Goal: Task Accomplishment & Management: Manage account settings

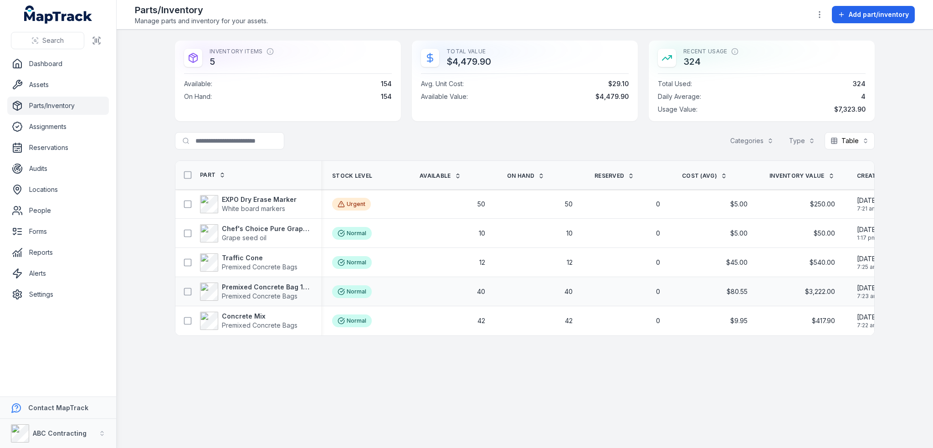
scroll to position [0, 146]
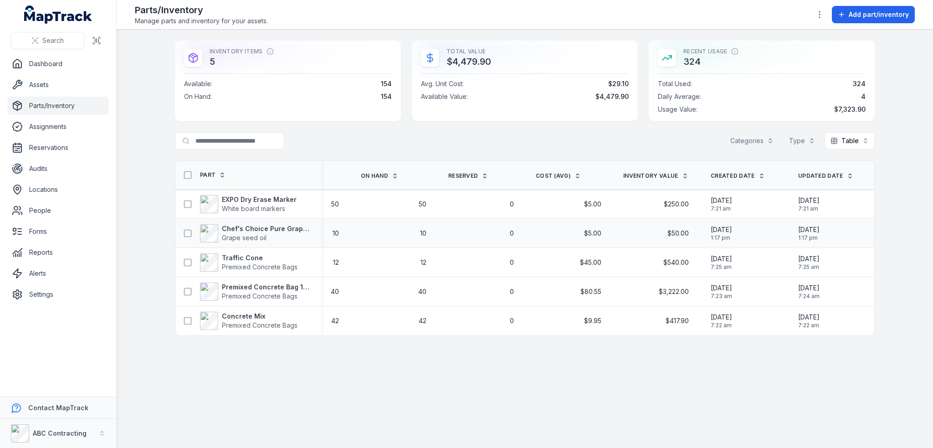
click at [683, 232] on span "$50.00" at bounding box center [677, 233] width 21 height 9
click at [485, 375] on main "Inventory Items 5 Available : 154 On Hand : 154 Total Value $4,479.90 Avg. Unit…" at bounding box center [525, 239] width 816 height 418
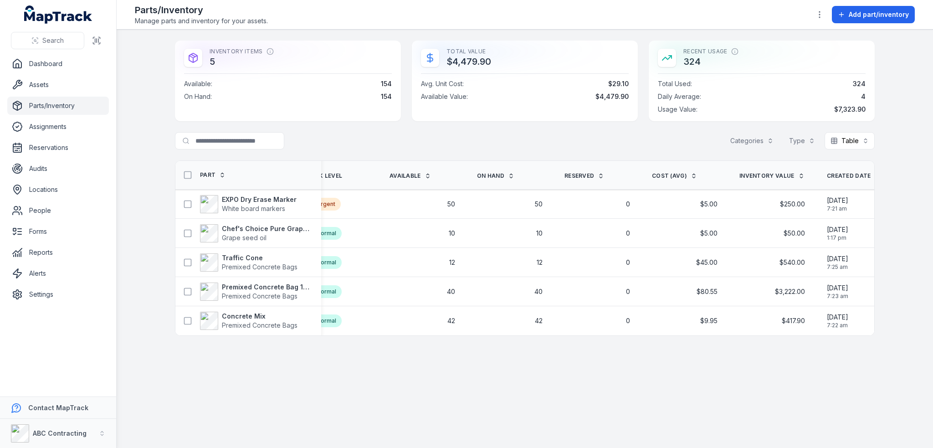
scroll to position [0, 0]
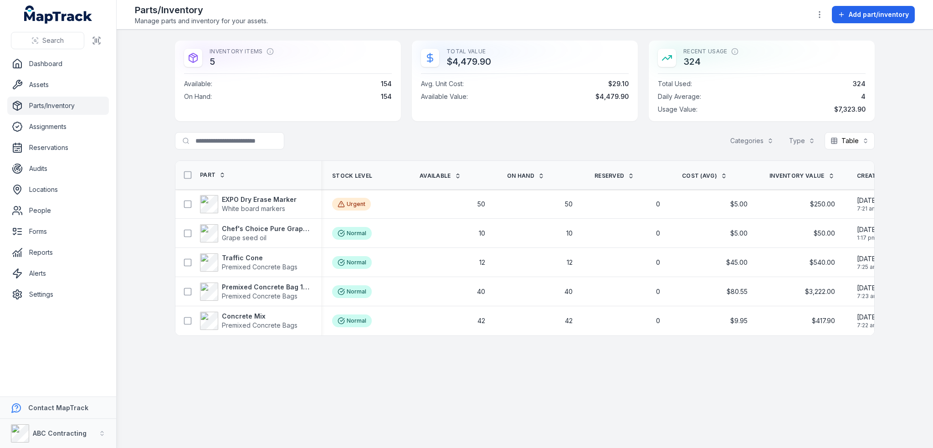
click at [318, 359] on main "Inventory Items 5 Available : 154 On Hand : 154 Total Value $4,479.90 Avg. Unit…" at bounding box center [525, 239] width 816 height 418
click at [251, 200] on strong "EXPO Dry Erase Marker" at bounding box center [259, 199] width 75 height 9
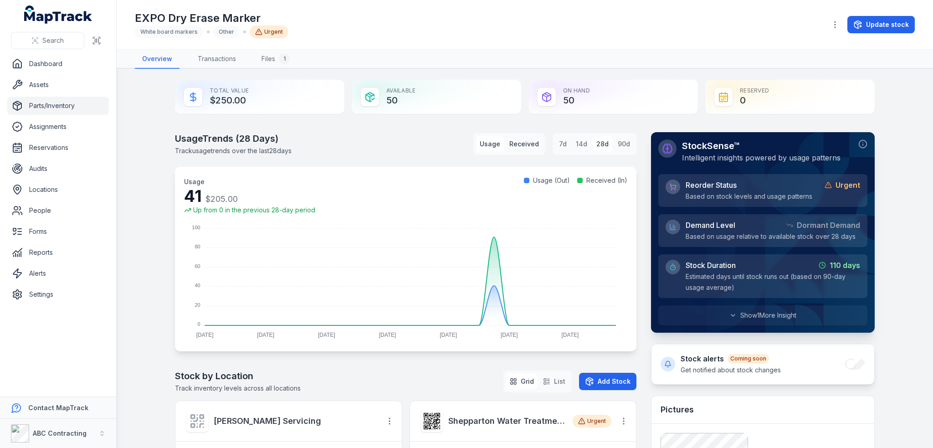
click at [518, 145] on button "Received" at bounding box center [524, 144] width 37 height 16
click at [485, 142] on button "Usage" at bounding box center [490, 144] width 28 height 16
click at [530, 148] on button "Received" at bounding box center [524, 144] width 37 height 16
click at [477, 145] on button "Usage" at bounding box center [490, 144] width 28 height 16
click at [203, 61] on link "Transactions" at bounding box center [216, 59] width 53 height 19
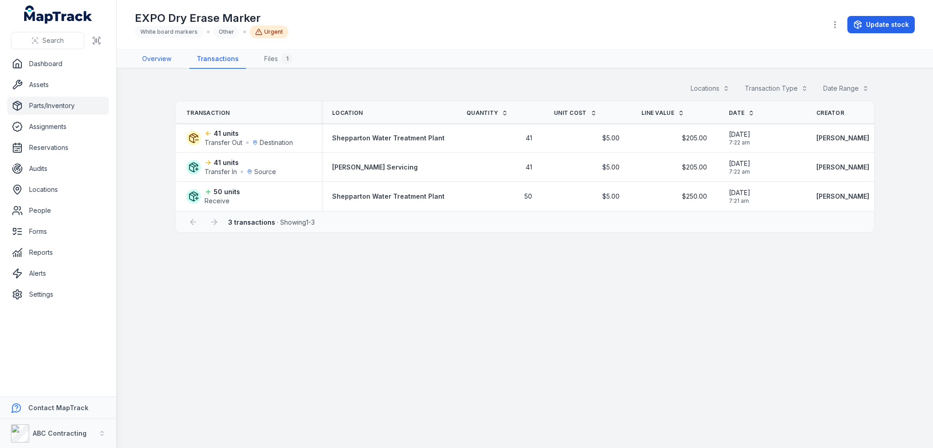
click at [150, 55] on link "Overview" at bounding box center [157, 59] width 44 height 19
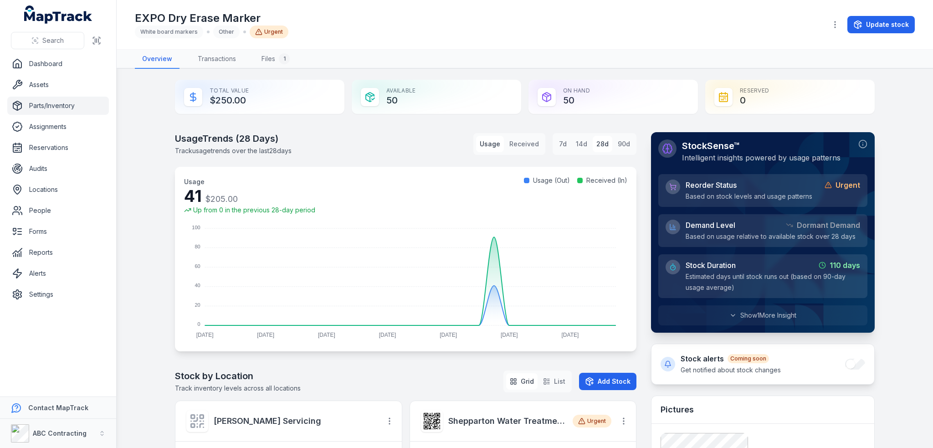
click at [41, 110] on link "Parts/Inventory" at bounding box center [58, 106] width 102 height 18
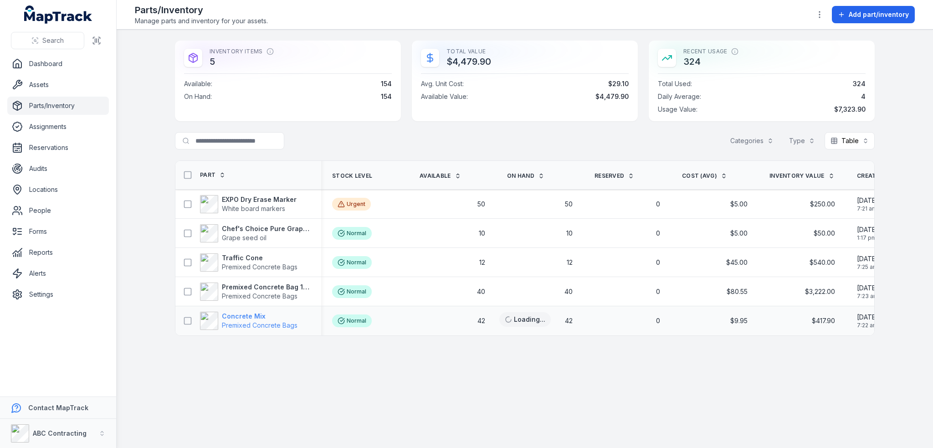
click at [233, 317] on strong "Concrete Mix" at bounding box center [260, 316] width 76 height 9
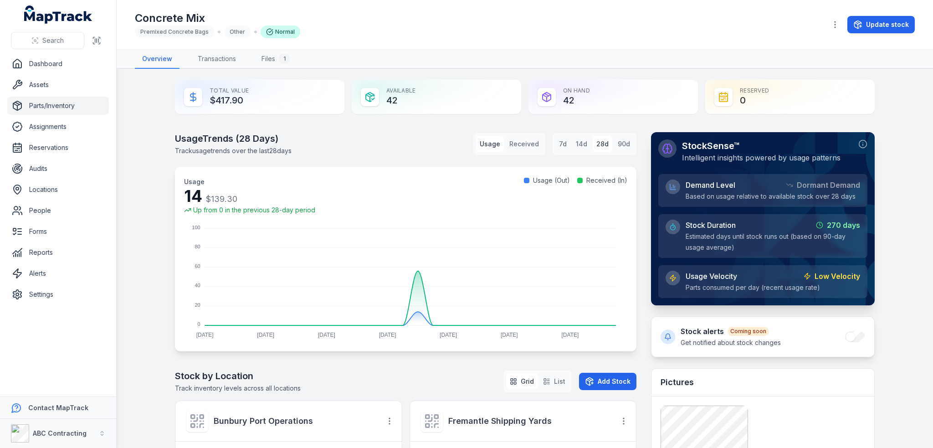
click at [755, 105] on div "Reserved 0" at bounding box center [789, 97] width 169 height 34
drag, startPoint x: 713, startPoint y: 91, endPoint x: 748, endPoint y: 102, distance: 36.6
click at [748, 102] on div "Reserved 0" at bounding box center [789, 97] width 169 height 34
click at [873, 20] on button "Update stock" at bounding box center [880, 24] width 67 height 17
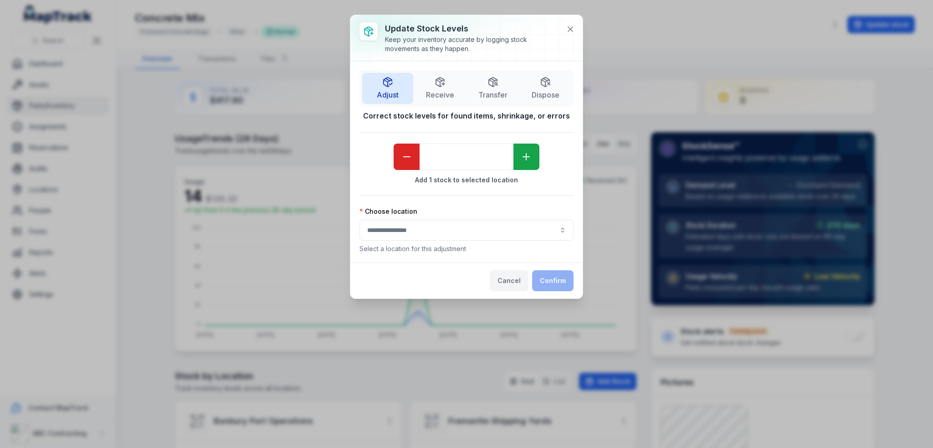
click at [508, 284] on button "Cancel" at bounding box center [509, 280] width 39 height 21
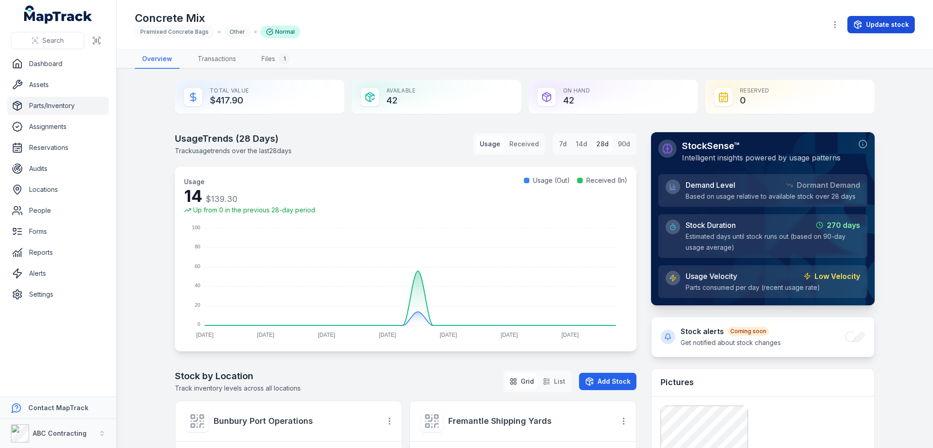
click at [881, 30] on button "Update stock" at bounding box center [880, 24] width 67 height 17
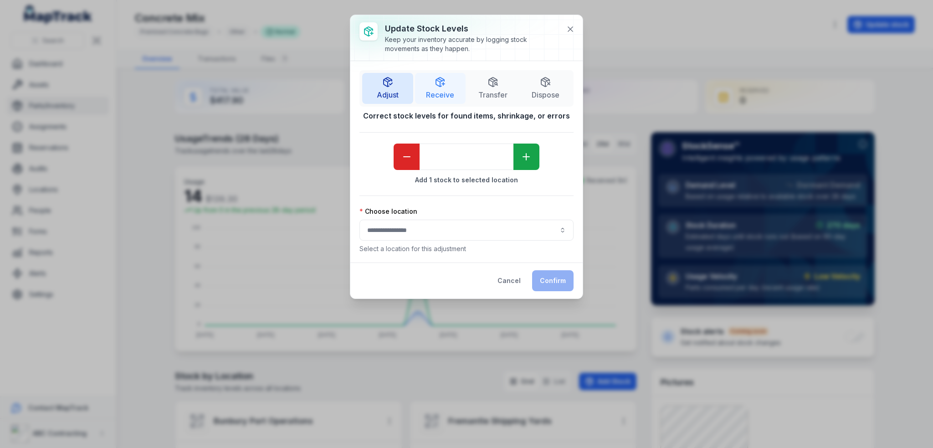
click at [426, 89] on span "Receive" at bounding box center [440, 94] width 28 height 11
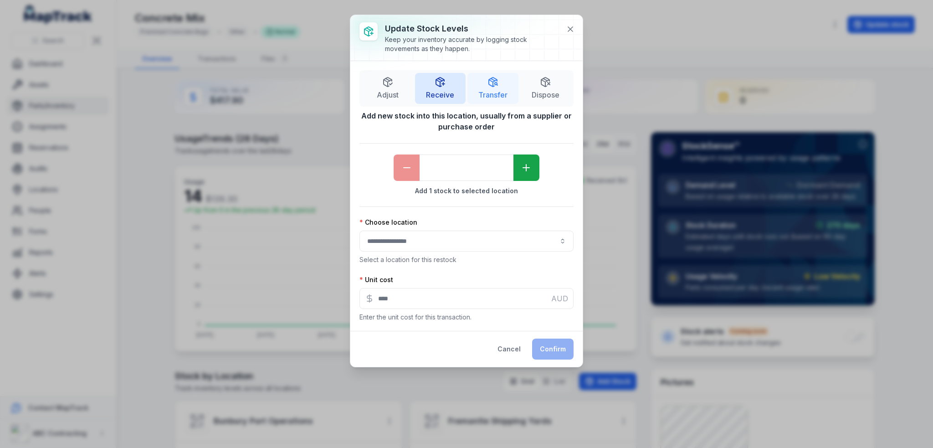
click at [502, 85] on button "Transfer" at bounding box center [492, 88] width 51 height 31
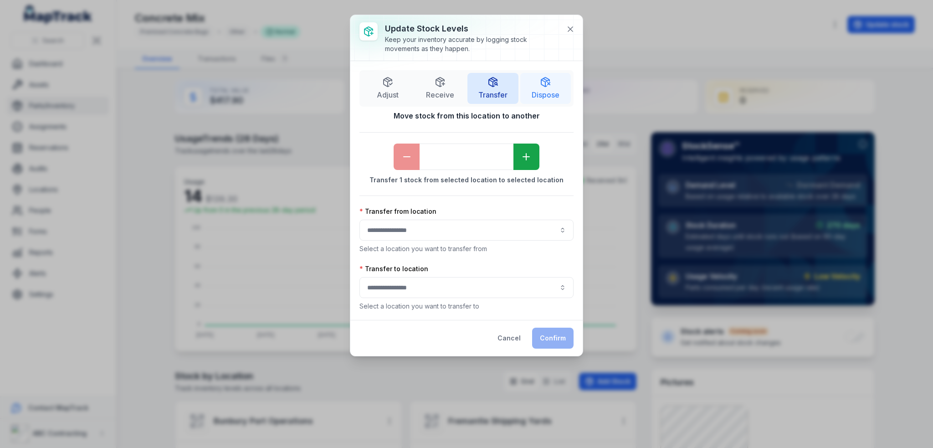
click at [548, 87] on button "Dispose" at bounding box center [545, 88] width 51 height 31
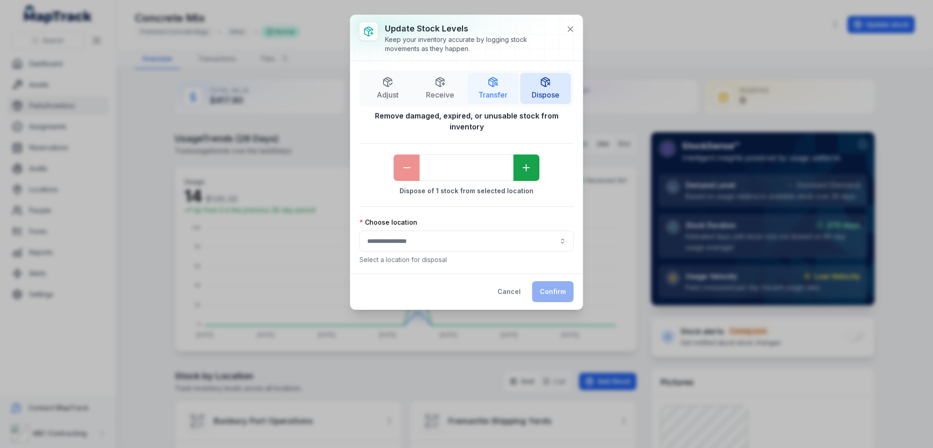
click at [499, 94] on span "Transfer" at bounding box center [492, 94] width 29 height 11
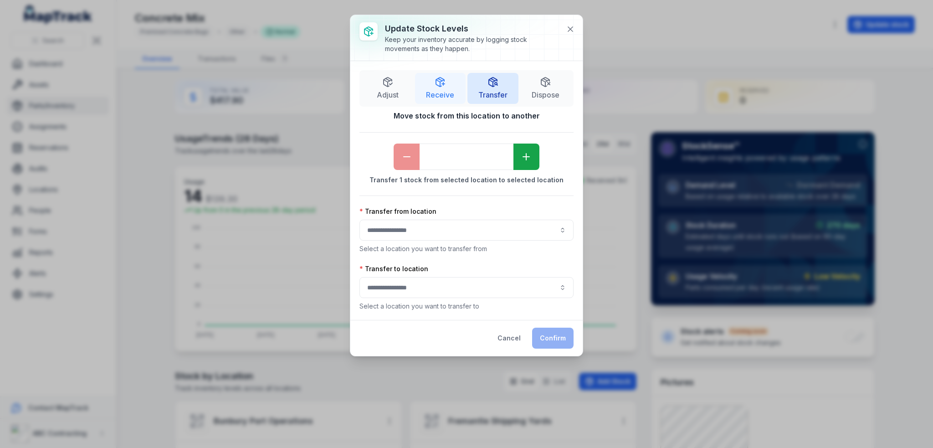
click at [438, 91] on span "Receive" at bounding box center [440, 94] width 28 height 11
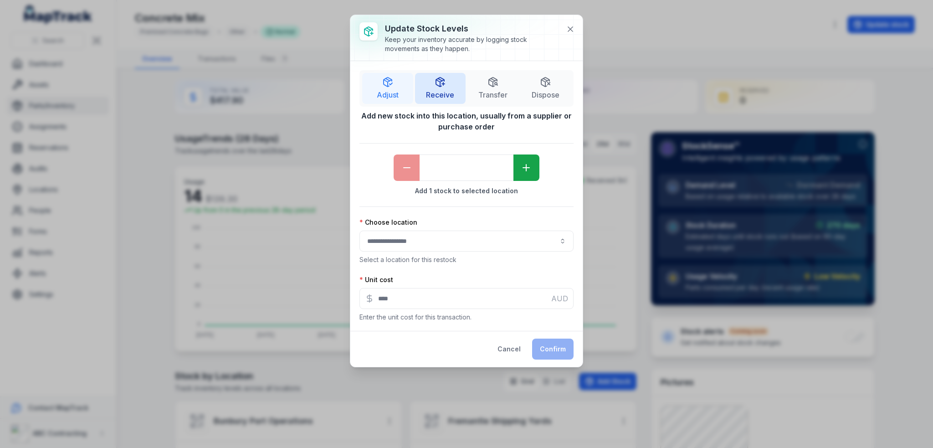
click at [392, 92] on span "Adjust" at bounding box center [388, 94] width 22 height 11
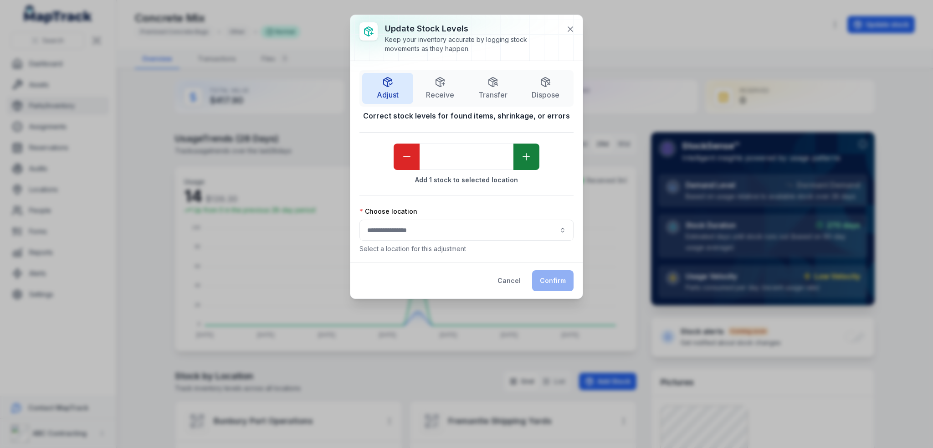
click at [522, 155] on icon "button" at bounding box center [526, 156] width 11 height 11
click at [521, 155] on icon "button" at bounding box center [526, 156] width 11 height 11
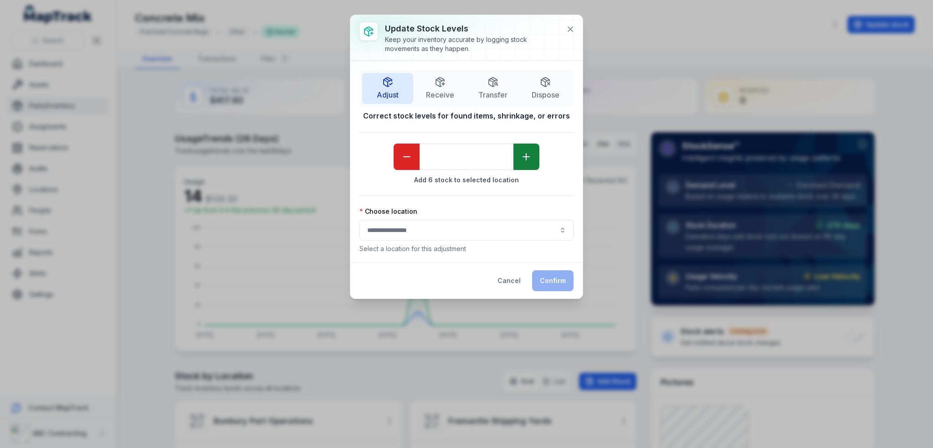
click at [519, 155] on button "button" at bounding box center [526, 156] width 26 height 26
type input "**"
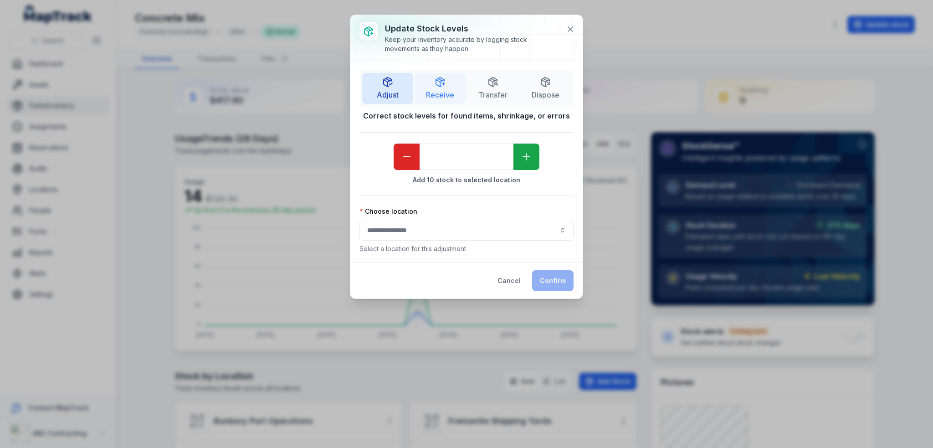
click at [439, 87] on button "Receive" at bounding box center [440, 88] width 51 height 31
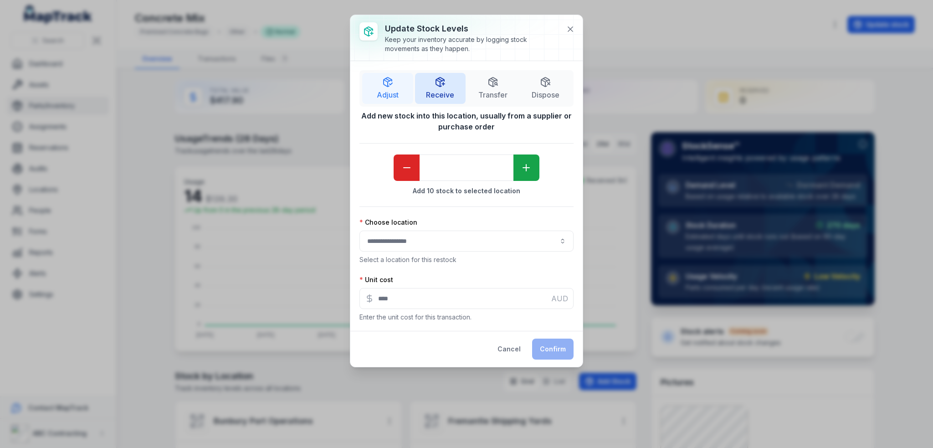
click at [384, 92] on span "Adjust" at bounding box center [388, 94] width 22 height 11
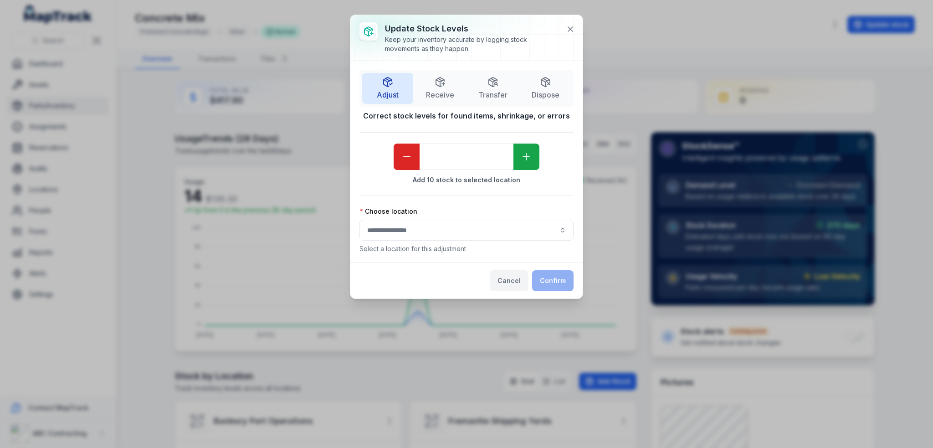
click at [509, 276] on button "Cancel" at bounding box center [509, 280] width 39 height 21
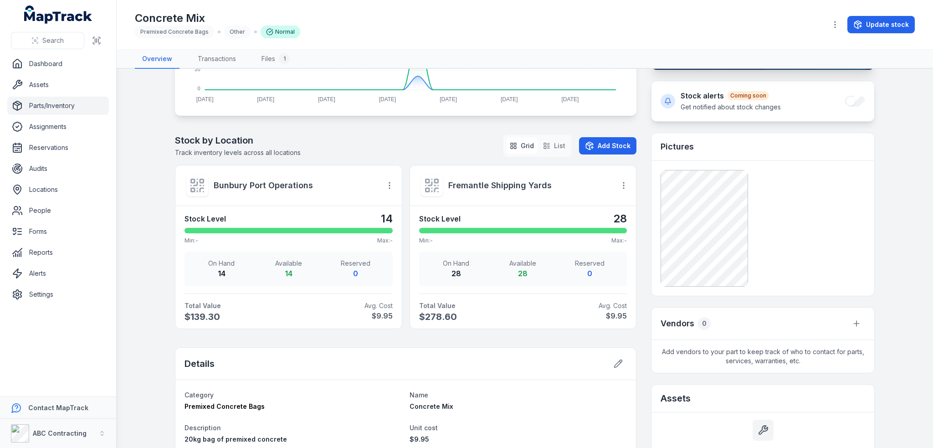
scroll to position [319, 0]
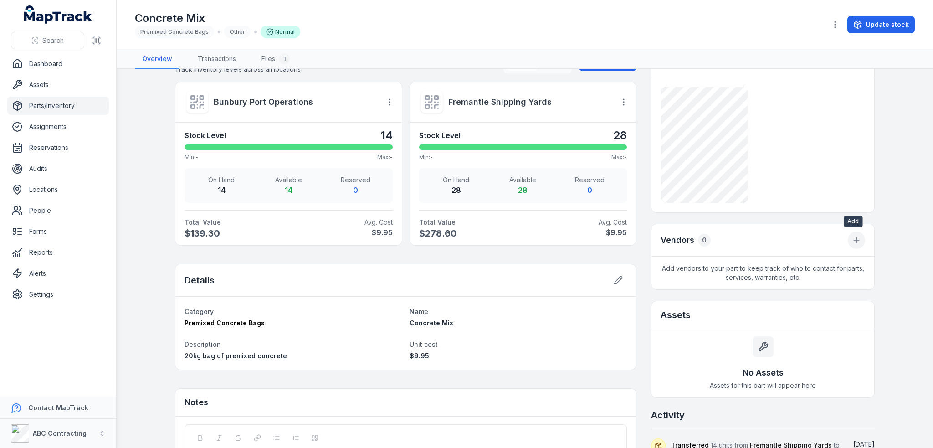
click at [857, 240] on icon at bounding box center [856, 239] width 9 height 9
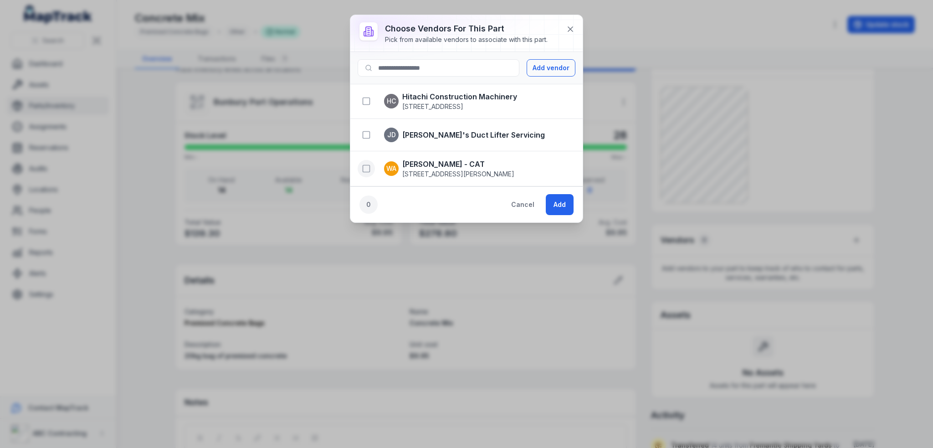
click at [366, 165] on rect "button" at bounding box center [366, 168] width 7 height 7
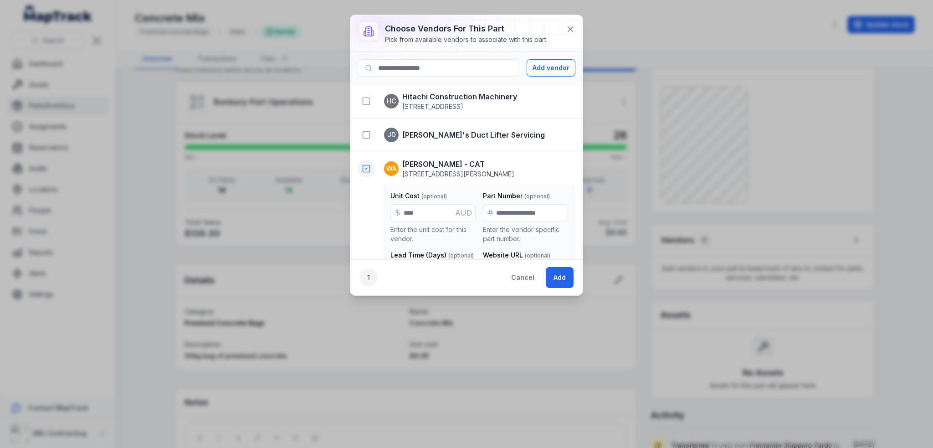
scroll to position [46, 0]
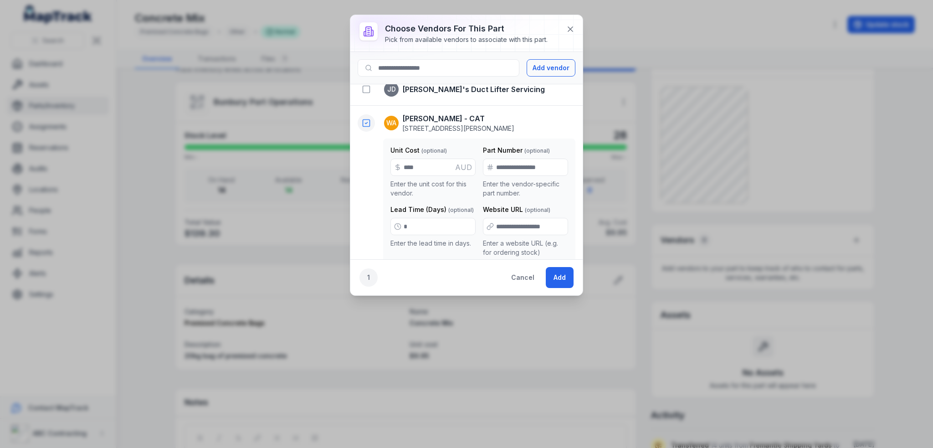
type input "*"
drag, startPoint x: 402, startPoint y: 244, endPoint x: 453, endPoint y: 246, distance: 51.0
click at [453, 246] on p "Enter the lead time in days." at bounding box center [432, 243] width 85 height 9
drag, startPoint x: 485, startPoint y: 246, endPoint x: 538, endPoint y: 251, distance: 53.1
click at [538, 251] on p "Enter a website URL (e.g. for ordering stock)" at bounding box center [525, 248] width 85 height 18
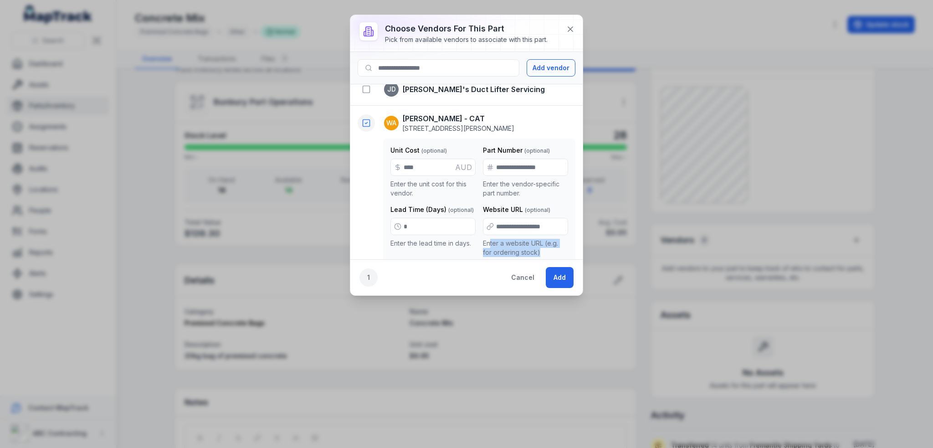
click at [552, 250] on p "Enter a website URL (e.g. for ordering stock)" at bounding box center [525, 248] width 85 height 18
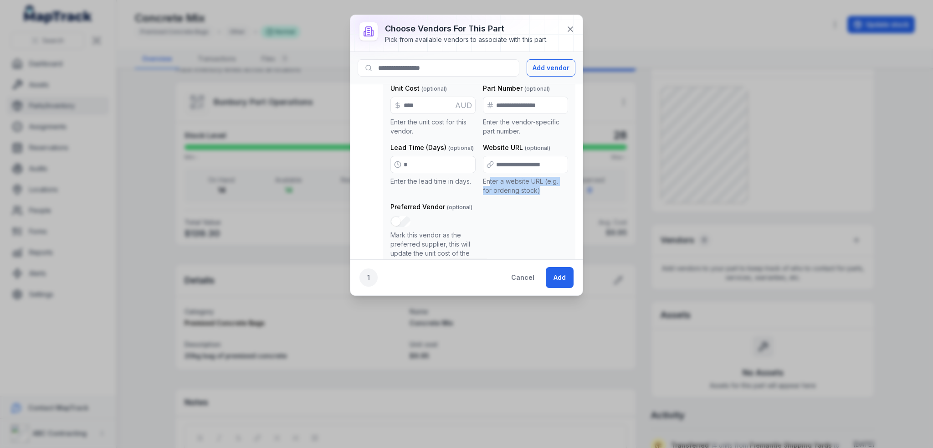
scroll to position [129, 0]
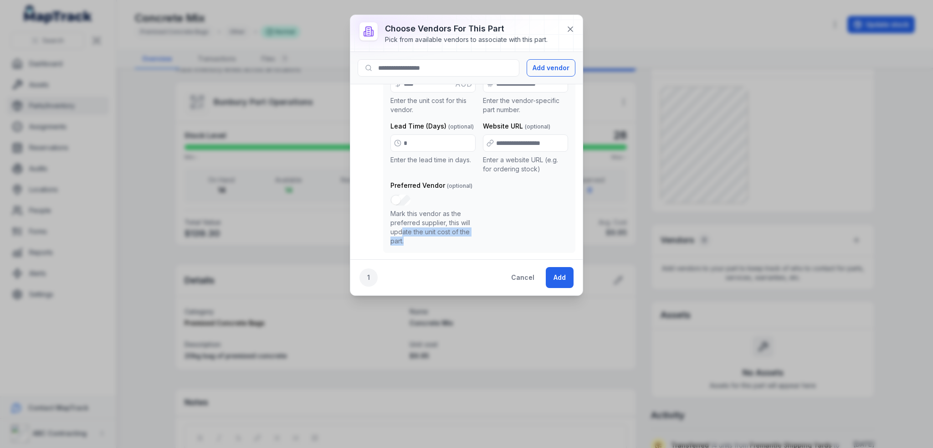
drag, startPoint x: 401, startPoint y: 233, endPoint x: 475, endPoint y: 253, distance: 76.6
click at [475, 253] on li "WA Williams Adam - CAT 17-55 Nantilla Rd, Clayton VIC 3168 Unit Cost * AUD Ente…" at bounding box center [466, 141] width 232 height 239
click at [514, 225] on div "Unit Cost * AUD Enter the unit cost for this vendor. Part Number Enter the vend…" at bounding box center [479, 153] width 178 height 183
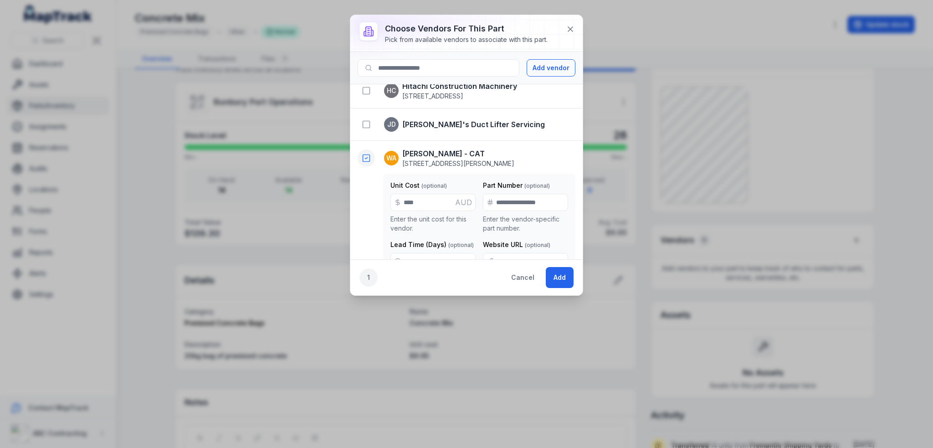
scroll to position [0, 0]
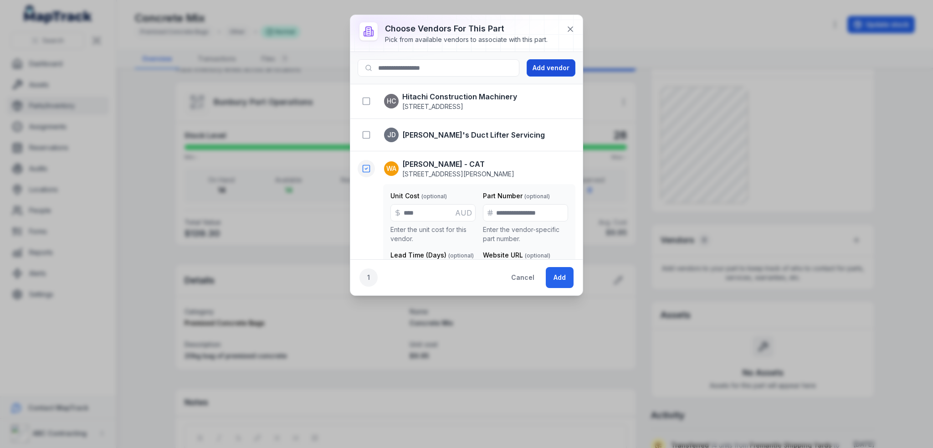
click at [552, 73] on button "Add vendor" at bounding box center [551, 67] width 49 height 17
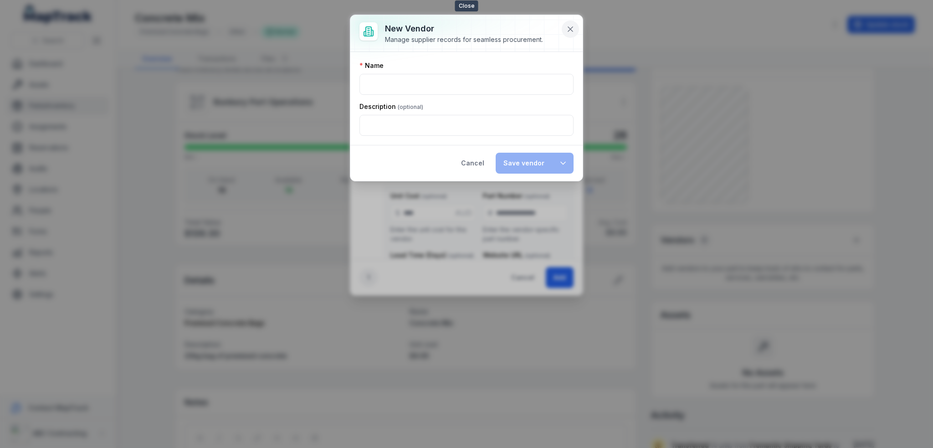
click at [572, 27] on icon at bounding box center [570, 29] width 5 height 5
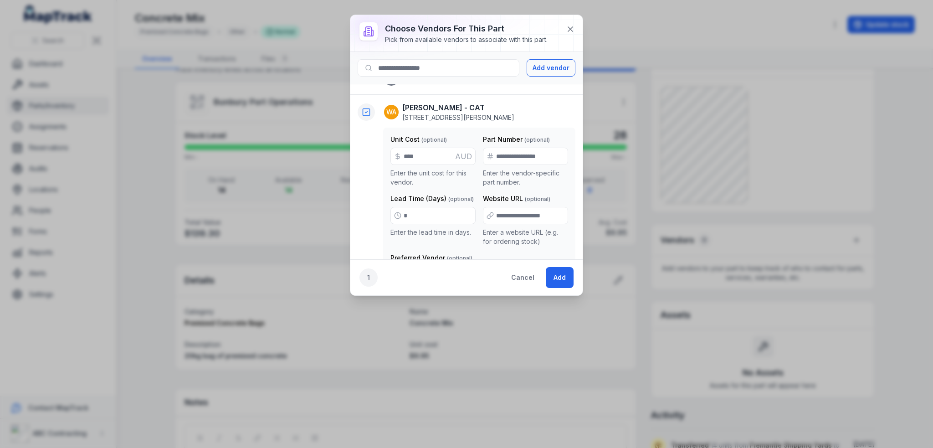
scroll to position [91, 0]
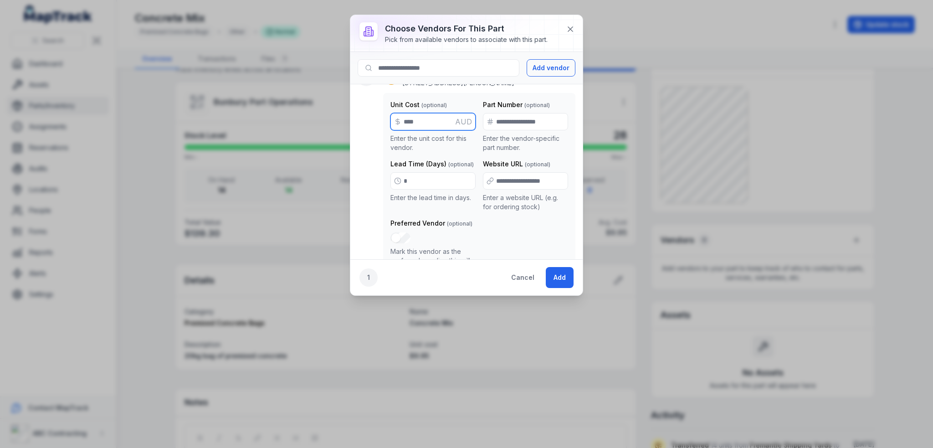
click at [469, 120] on input "*" at bounding box center [432, 121] width 85 height 17
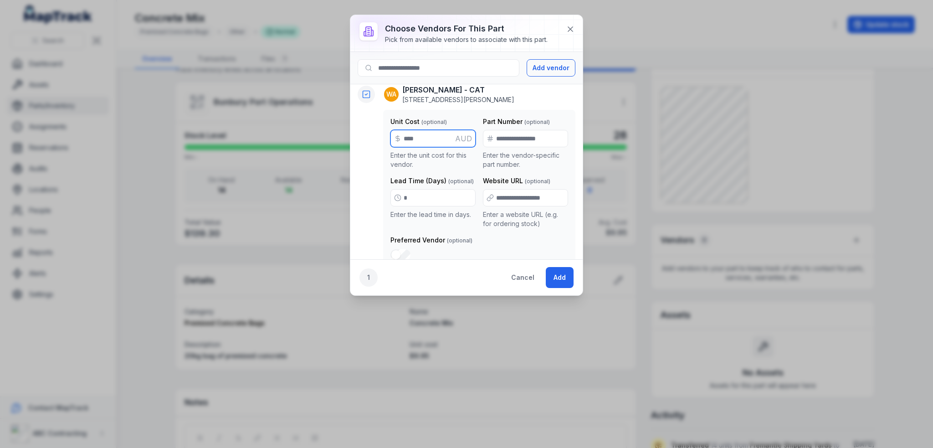
scroll to position [46, 0]
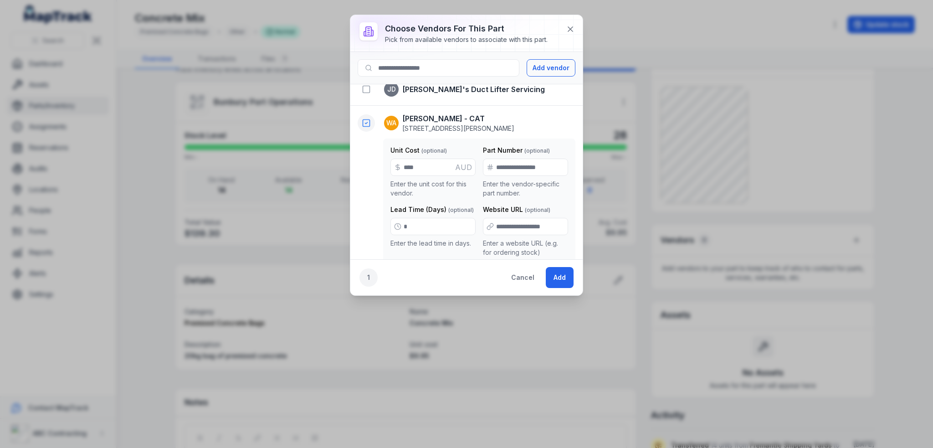
click at [372, 189] on div "WA Williams Adam - CAT 17-55 Nantilla Rd, Clayton VIC 3168 Unit Cost * AUD Ente…" at bounding box center [467, 224] width 218 height 223
click at [362, 123] on icon "button" at bounding box center [366, 122] width 9 height 9
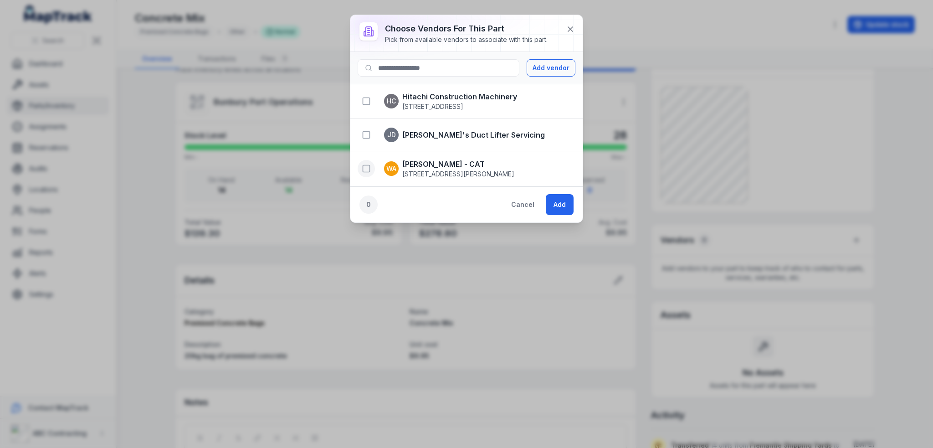
scroll to position [0, 0]
click at [363, 168] on icon "button" at bounding box center [366, 168] width 9 height 9
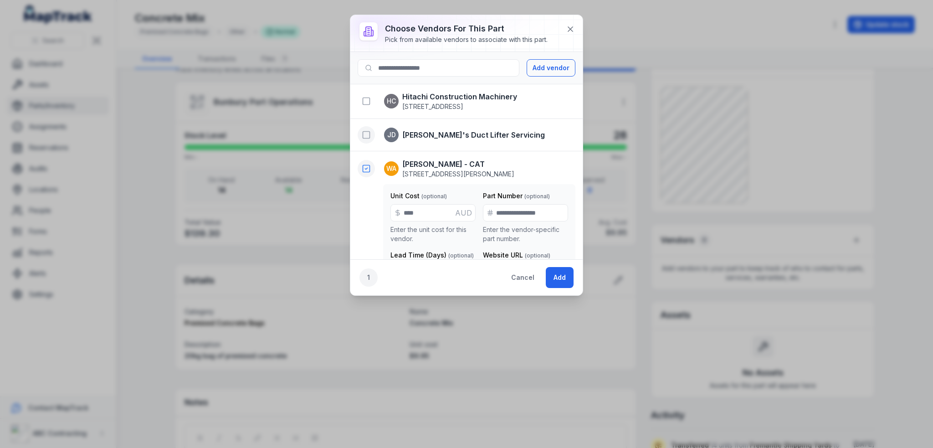
click at [366, 136] on icon "button" at bounding box center [366, 134] width 9 height 9
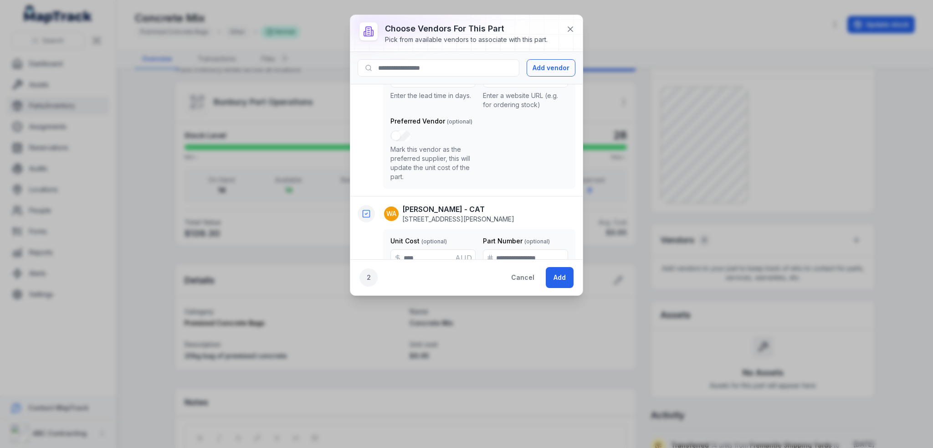
scroll to position [46, 0]
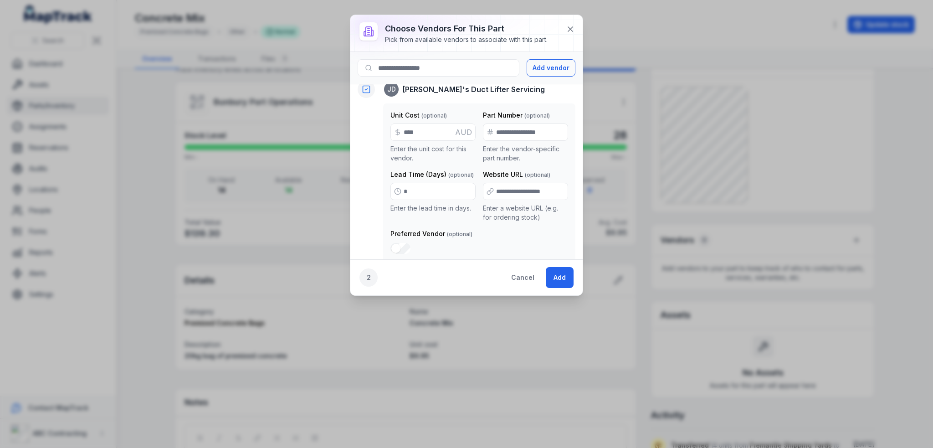
click at [366, 90] on icon "button" at bounding box center [366, 89] width 9 height 9
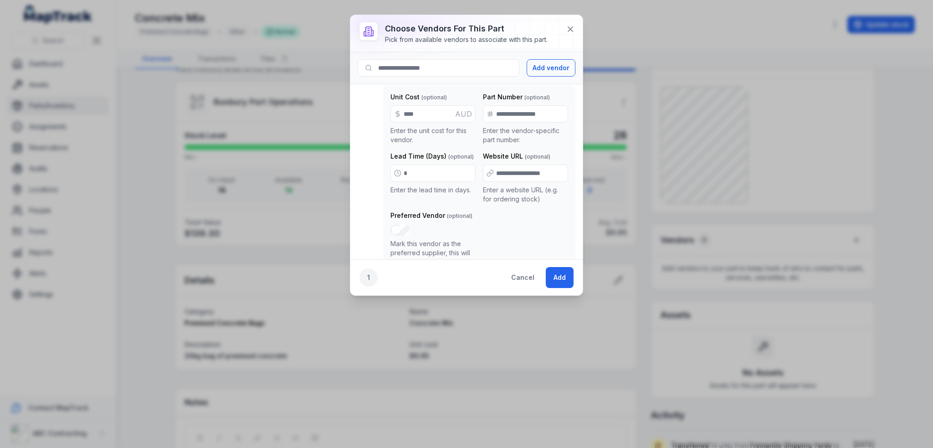
scroll to position [101, 0]
click at [567, 29] on icon at bounding box center [570, 29] width 9 height 9
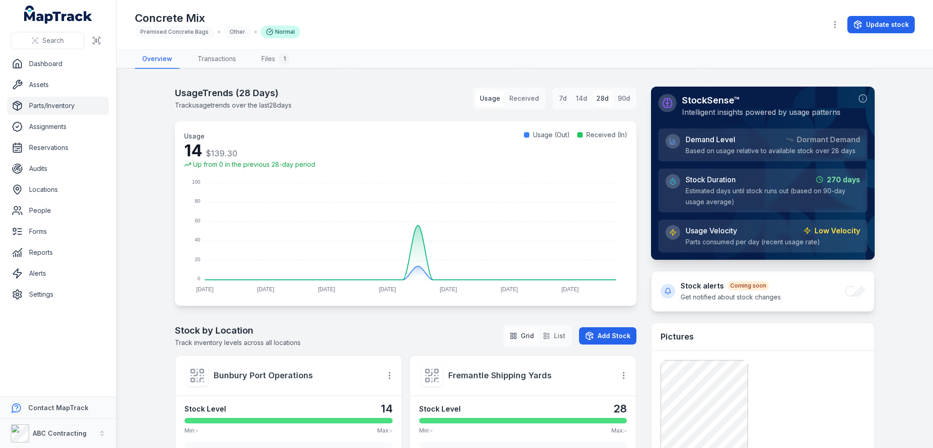
scroll to position [0, 0]
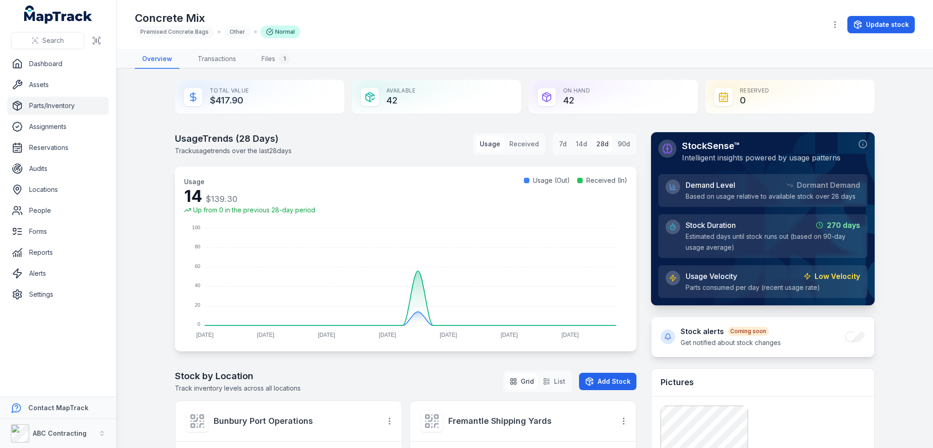
click at [740, 98] on div "Reserved 0" at bounding box center [789, 97] width 169 height 34
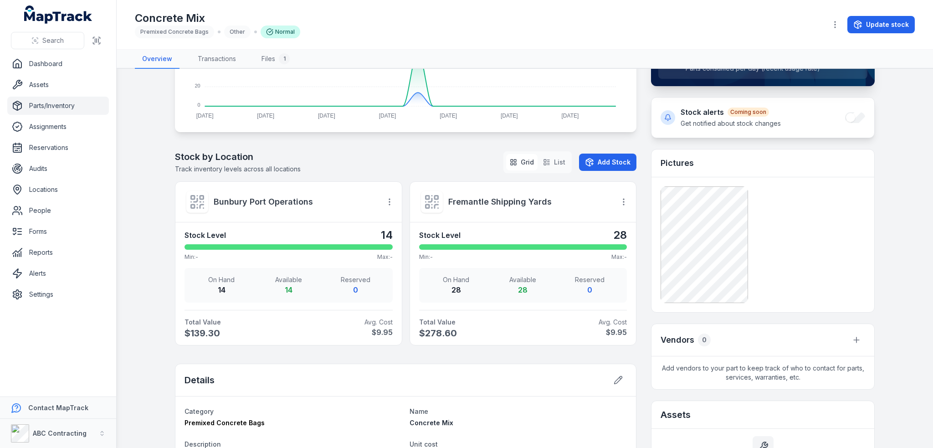
scroll to position [228, 0]
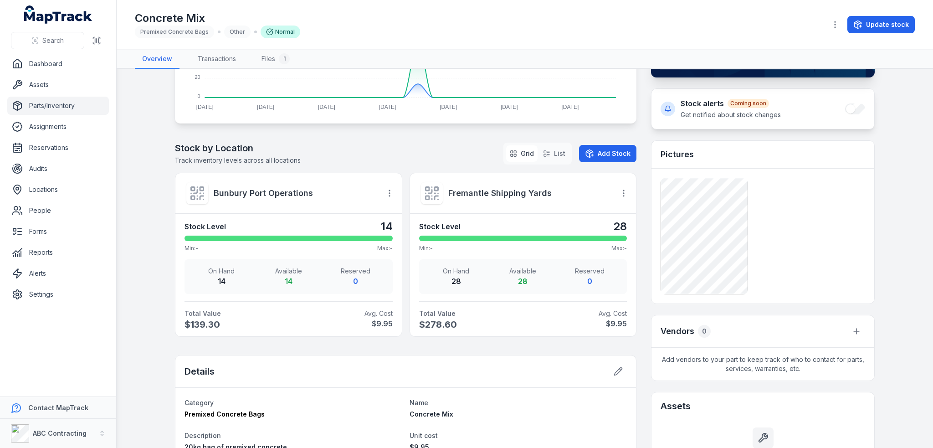
drag, startPoint x: 894, startPoint y: 142, endPoint x: 889, endPoint y: 143, distance: 4.6
click at [894, 142] on main "Total Value $417.90 Available 42 On Hand 42 Reserved 0 Usage Trends ( 28 Days) …" at bounding box center [525, 258] width 816 height 379
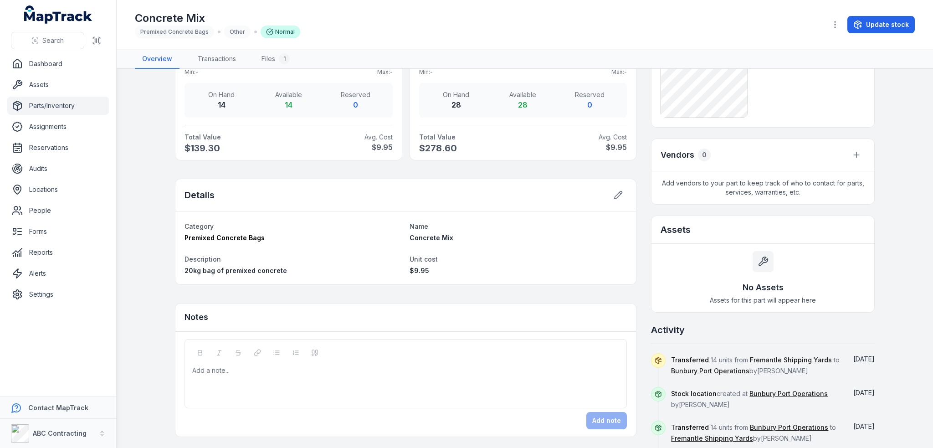
scroll to position [410, 0]
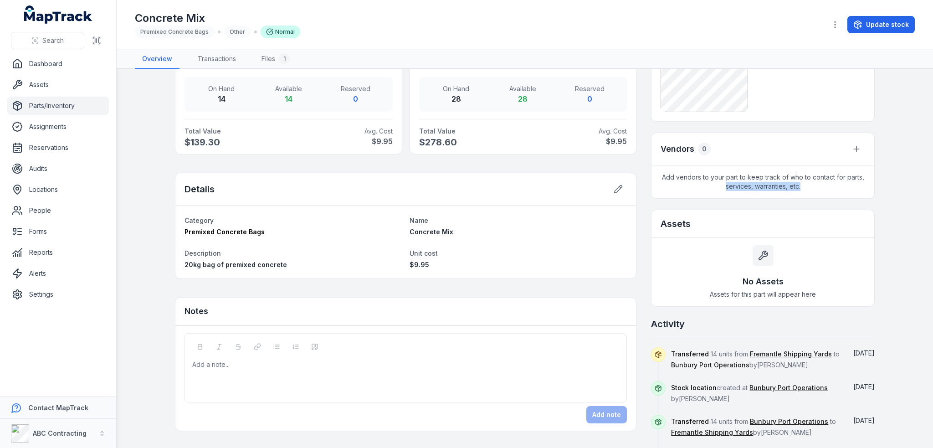
drag, startPoint x: 723, startPoint y: 187, endPoint x: 809, endPoint y: 195, distance: 86.4
click at [809, 195] on span "Add vendors to your part to keep track of who to contact for parts, services, w…" at bounding box center [762, 181] width 223 height 33
click at [827, 184] on span "Add vendors to your part to keep track of who to contact for parts, services, w…" at bounding box center [762, 181] width 223 height 33
click at [758, 257] on icon at bounding box center [763, 255] width 11 height 11
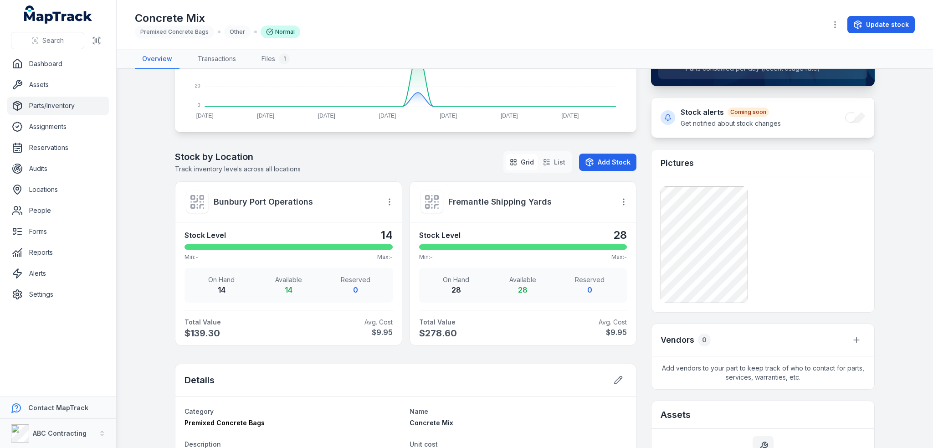
scroll to position [228, 0]
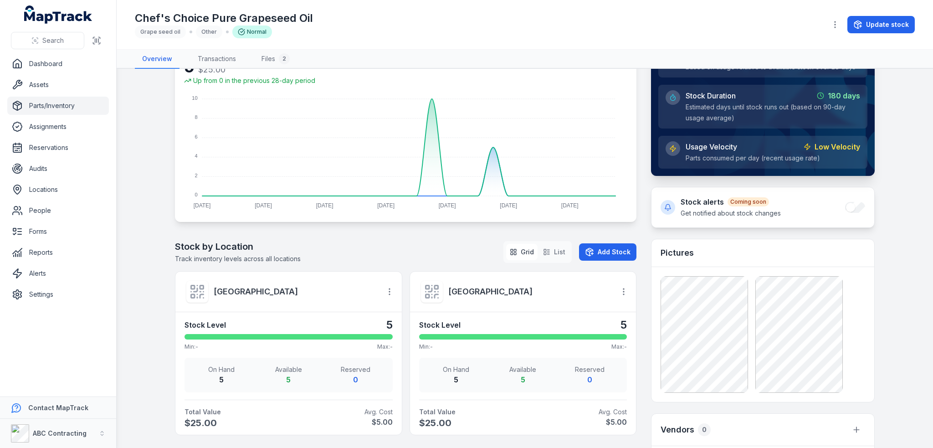
scroll to position [182, 0]
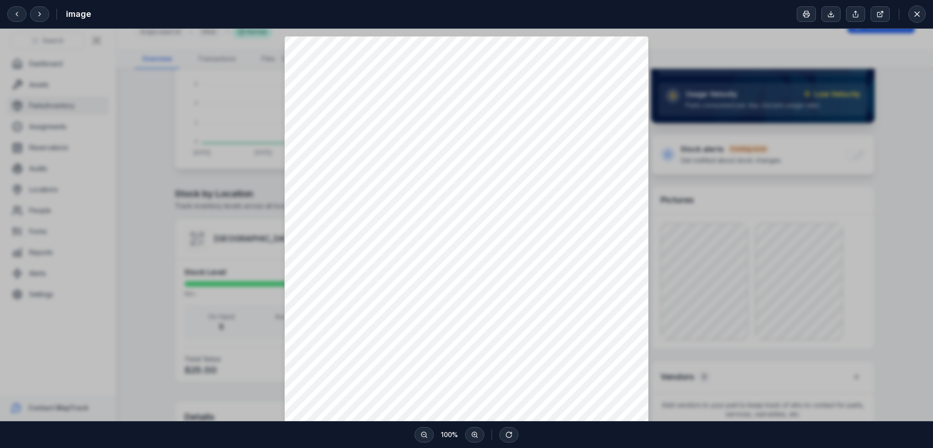
click at [742, 281] on div at bounding box center [466, 279] width 933 height 501
click at [818, 282] on div at bounding box center [466, 279] width 933 height 501
click at [42, 13] on icon at bounding box center [39, 13] width 7 height 7
click at [913, 15] on icon at bounding box center [916, 14] width 9 height 9
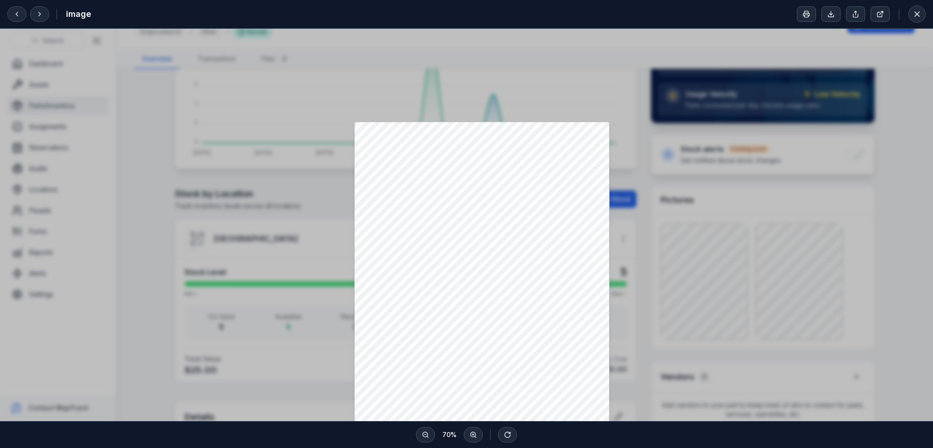
scroll to position [108, 0]
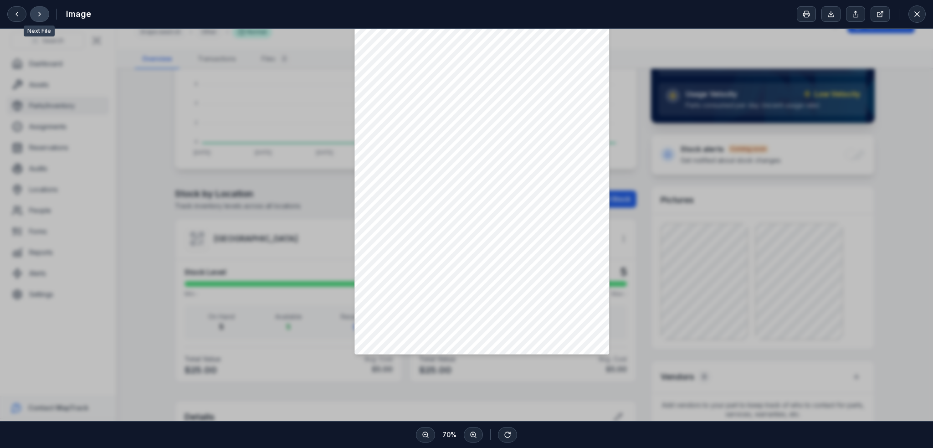
click at [45, 15] on button at bounding box center [39, 13] width 19 height 15
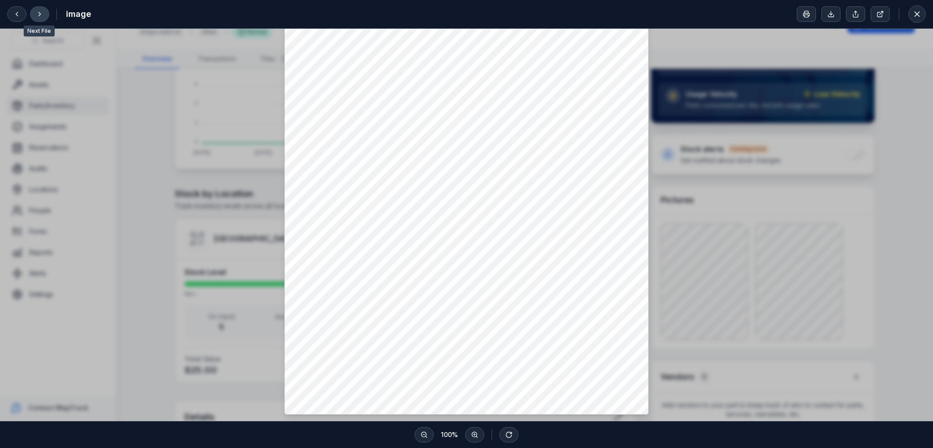
click at [45, 15] on button at bounding box center [39, 13] width 19 height 15
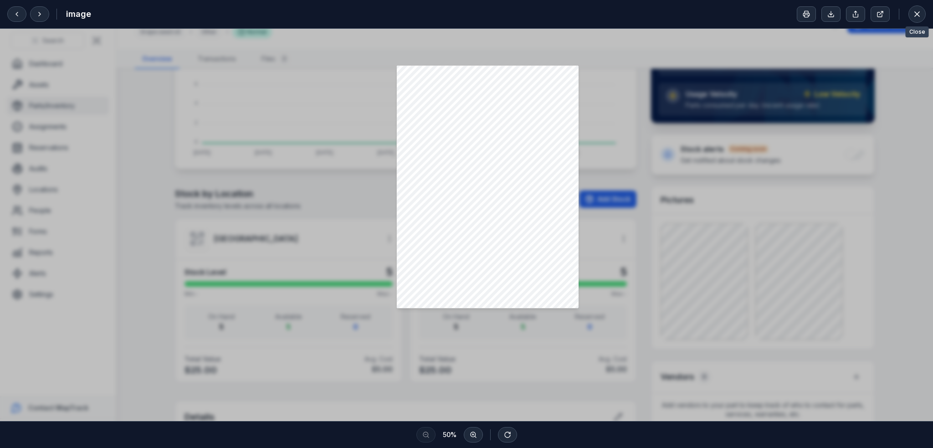
drag, startPoint x: 914, startPoint y: 16, endPoint x: 910, endPoint y: 20, distance: 5.2
click at [914, 16] on icon at bounding box center [916, 14] width 9 height 9
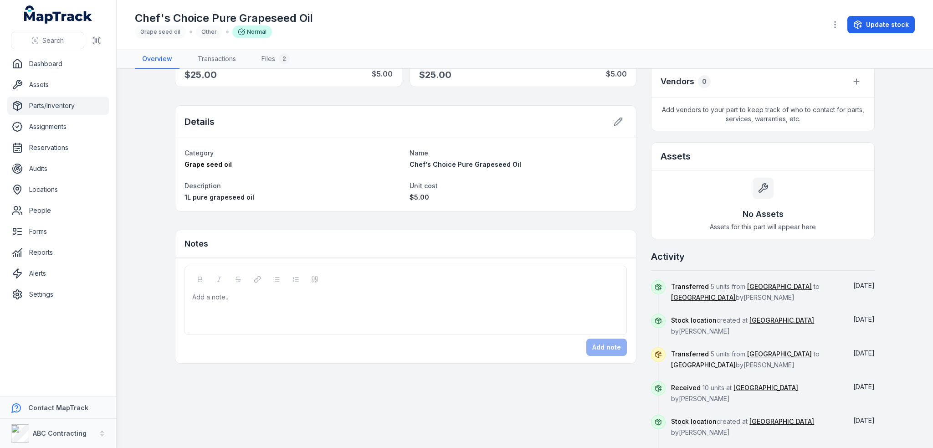
scroll to position [506, 0]
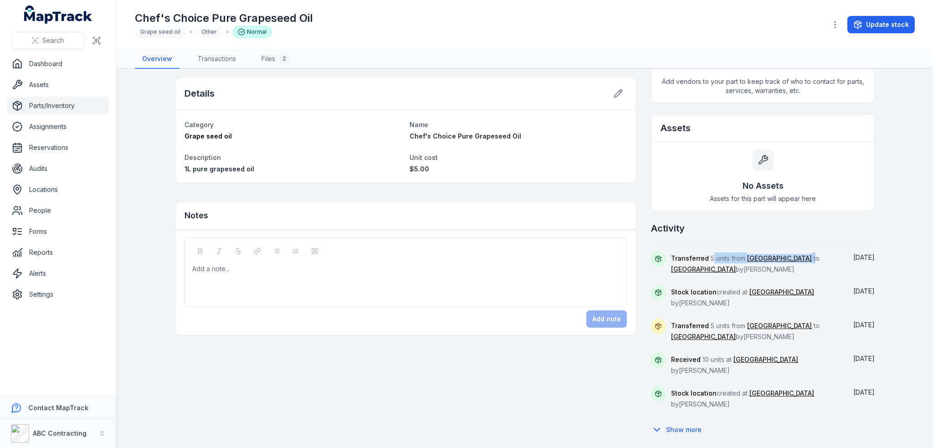
drag, startPoint x: 737, startPoint y: 256, endPoint x: 825, endPoint y: 261, distance: 88.0
click at [825, 261] on div "Transferred 5 units from Ballarat Regional Hospital to Adelaide Corporate Plaza…" at bounding box center [755, 268] width 169 height 34
drag, startPoint x: 703, startPoint y: 299, endPoint x: 723, endPoint y: 315, distance: 25.7
click at [723, 315] on div "Stock location created at Ballarat Regional Hospital by Jarrod Milford" at bounding box center [755, 302] width 169 height 34
click at [670, 427] on button "Show more" at bounding box center [679, 429] width 56 height 19
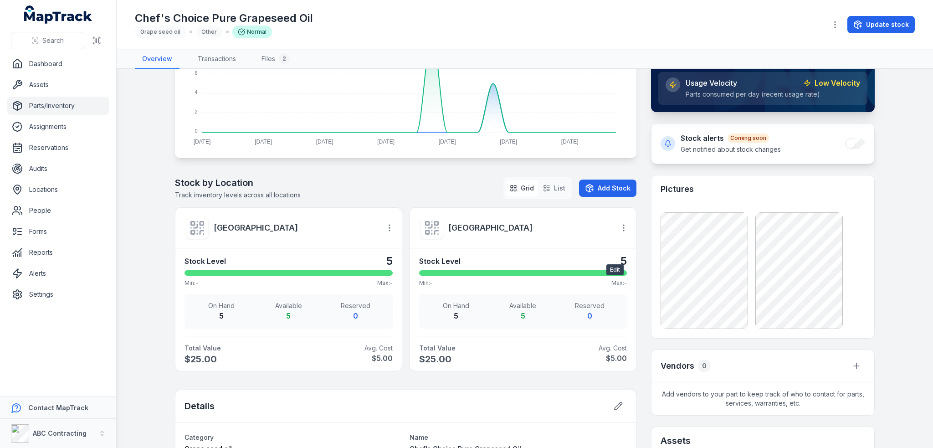
scroll to position [145, 0]
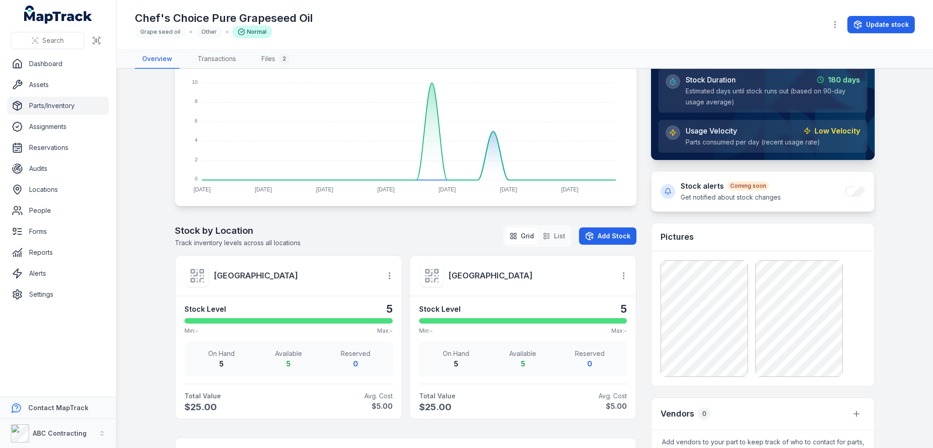
click at [463, 224] on div "Stock by Location Track inventory levels across all locations Grid List Add Sto…" at bounding box center [405, 236] width 461 height 24
click at [514, 235] on icon "button" at bounding box center [513, 235] width 7 height 7
click at [522, 239] on button "Grid" at bounding box center [521, 236] width 31 height 16
click at [558, 237] on button "List" at bounding box center [554, 236] width 30 height 16
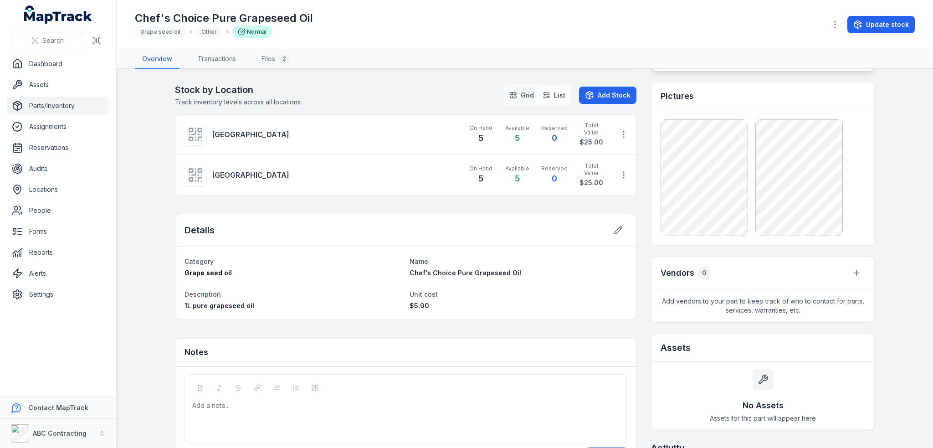
scroll to position [236, 0]
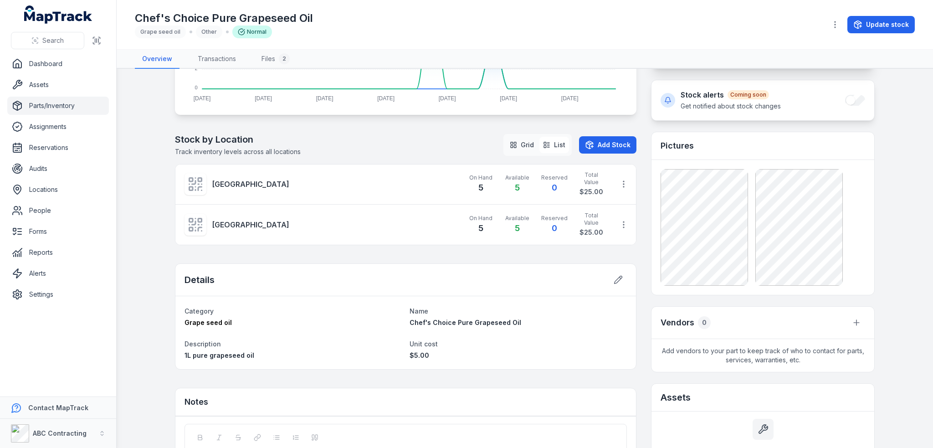
click at [528, 146] on button "Grid" at bounding box center [521, 145] width 31 height 16
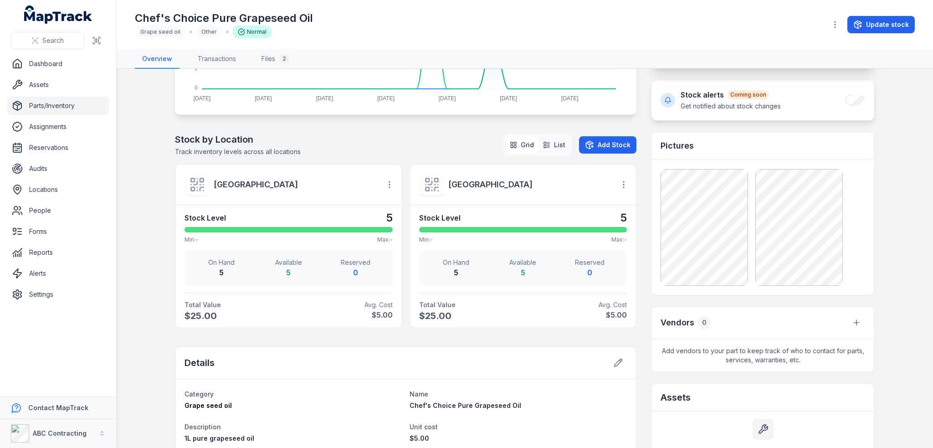
click at [548, 144] on icon "button" at bounding box center [549, 144] width 2 height 0
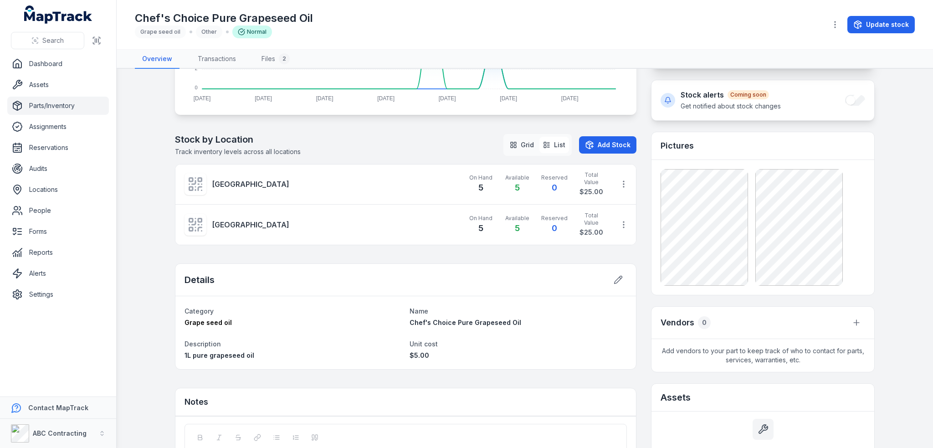
click at [519, 146] on button "Grid" at bounding box center [521, 145] width 31 height 16
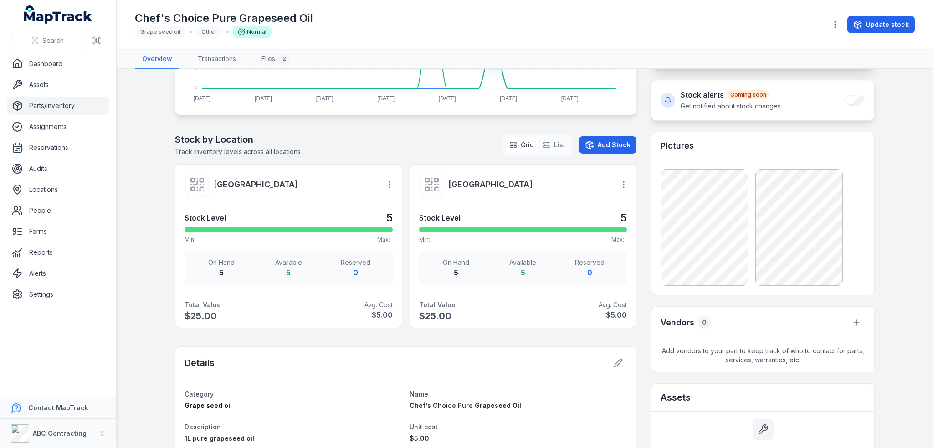
click at [552, 152] on nav "Grid List" at bounding box center [537, 145] width 68 height 22
click at [559, 142] on button "List" at bounding box center [554, 145] width 30 height 16
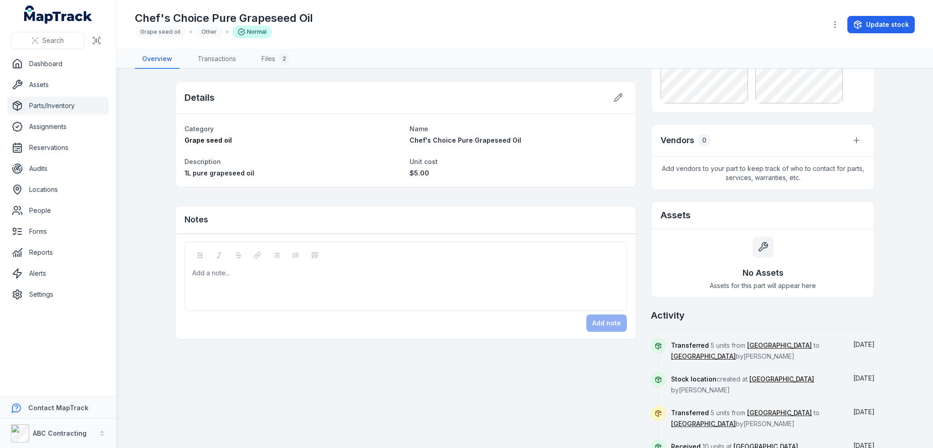
scroll to position [282, 0]
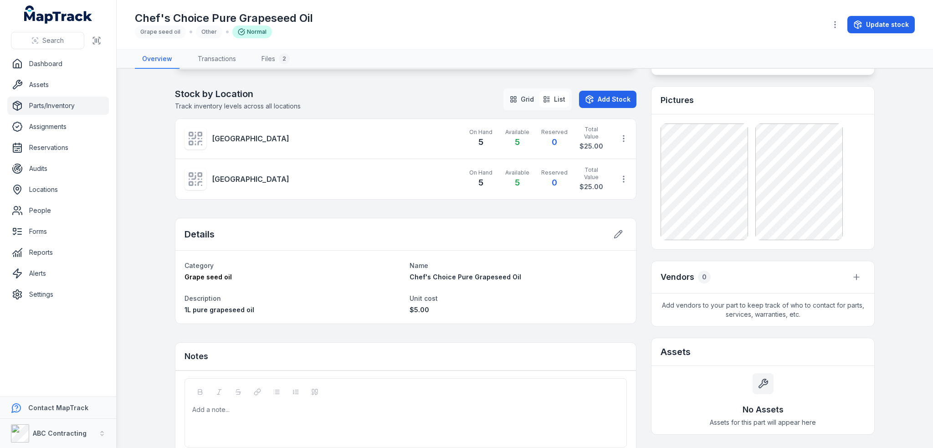
click at [524, 102] on button "Grid" at bounding box center [521, 99] width 31 height 16
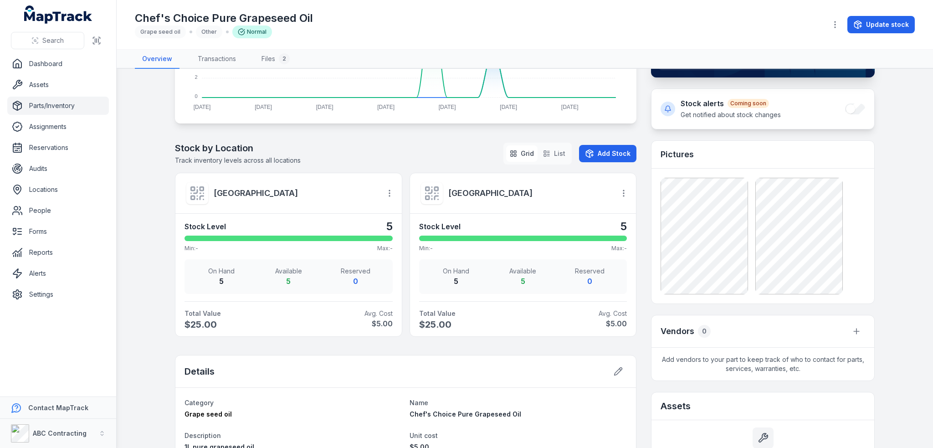
scroll to position [0, 0]
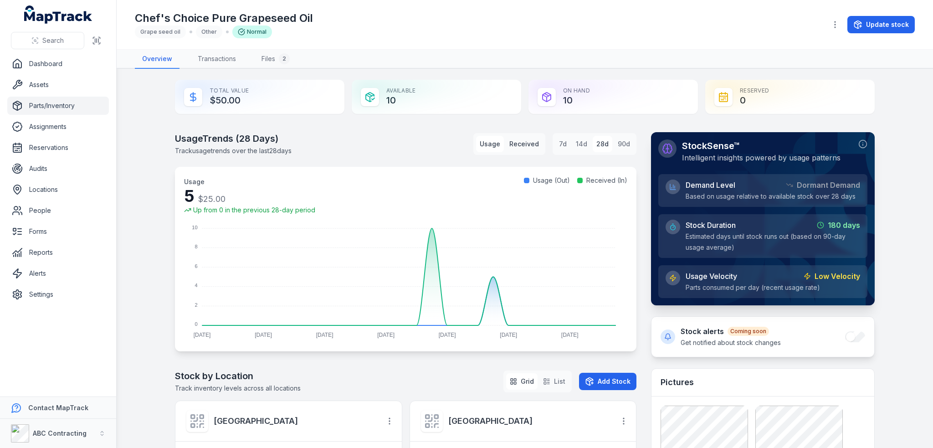
click at [529, 148] on button "Received" at bounding box center [524, 144] width 37 height 16
click at [486, 145] on button "Usage" at bounding box center [490, 144] width 28 height 16
click at [517, 143] on button "Received" at bounding box center [524, 144] width 37 height 16
click at [494, 150] on button "Usage" at bounding box center [490, 144] width 28 height 16
click at [517, 145] on button "Received" at bounding box center [524, 144] width 37 height 16
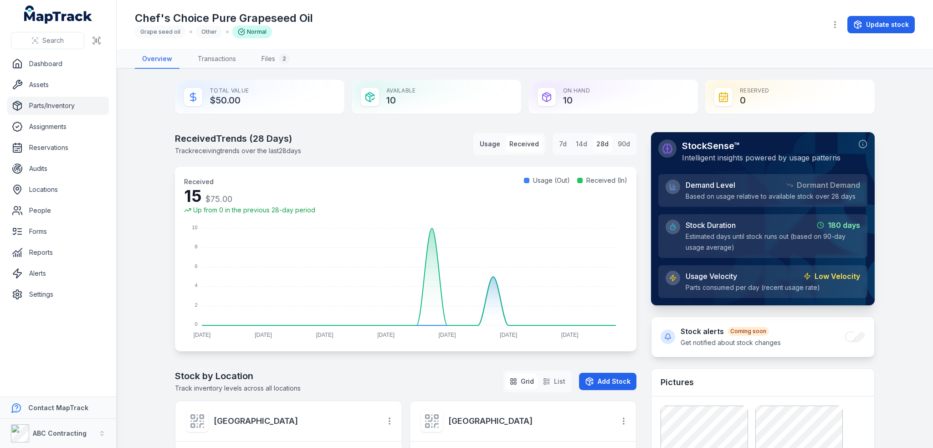
click at [496, 143] on button "Usage" at bounding box center [490, 144] width 28 height 16
click at [535, 150] on button "Received" at bounding box center [524, 144] width 37 height 16
click at [490, 147] on button "Usage" at bounding box center [490, 144] width 28 height 16
click at [524, 179] on div at bounding box center [526, 180] width 5 height 5
click at [60, 107] on link "Parts/Inventory" at bounding box center [58, 106] width 102 height 18
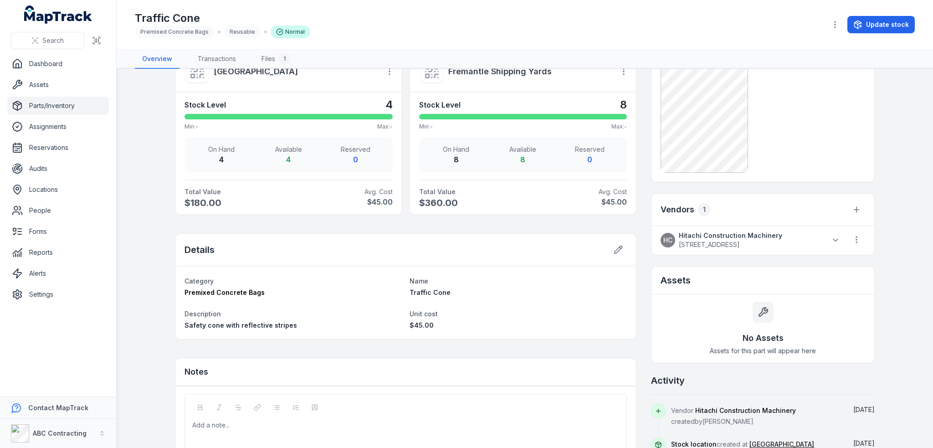
scroll to position [410, 0]
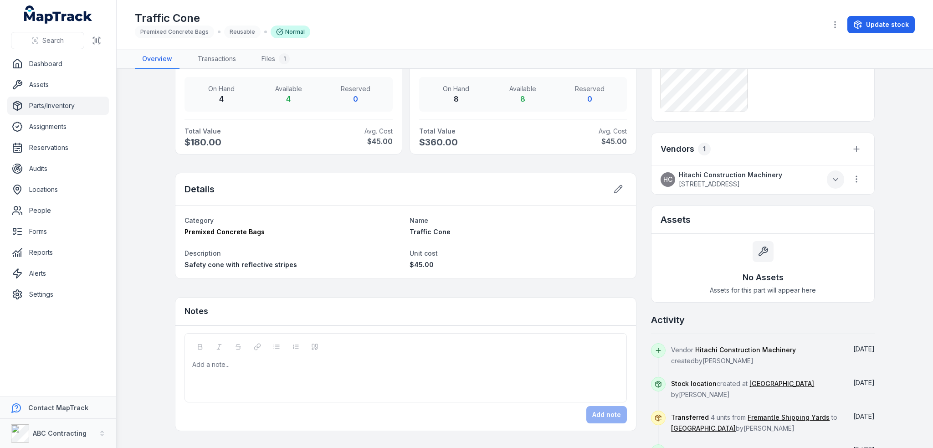
click at [831, 176] on icon at bounding box center [835, 179] width 9 height 9
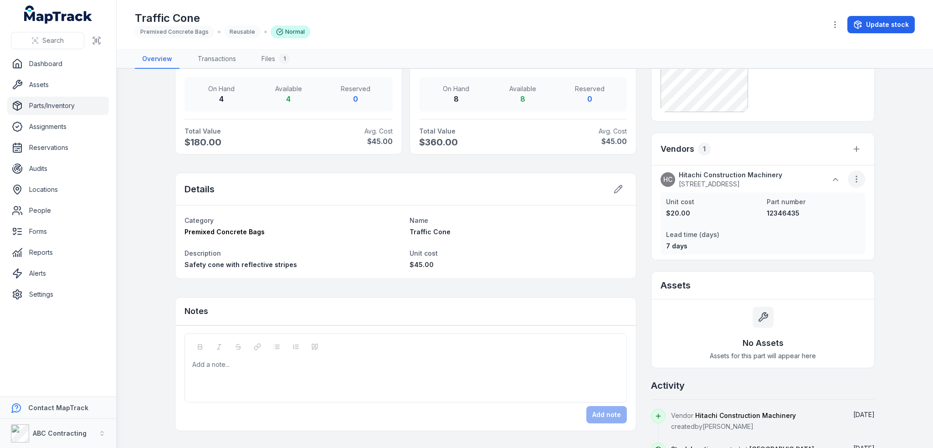
click at [852, 178] on icon "button" at bounding box center [856, 178] width 9 height 9
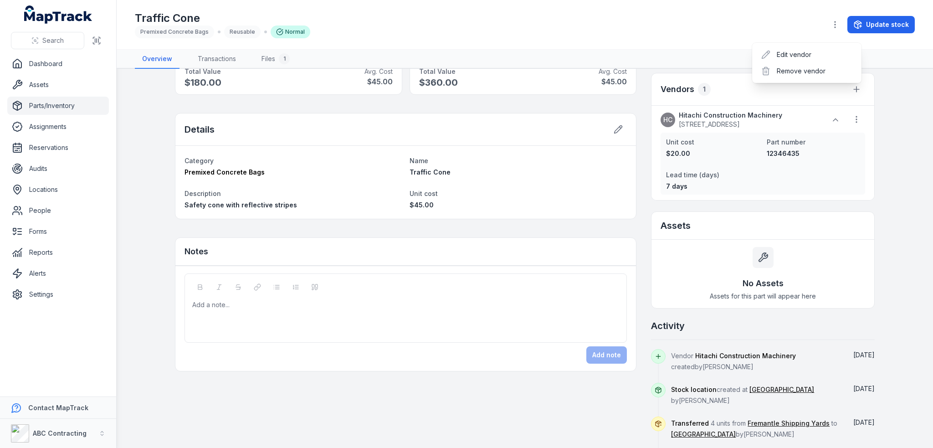
scroll to position [567, 0]
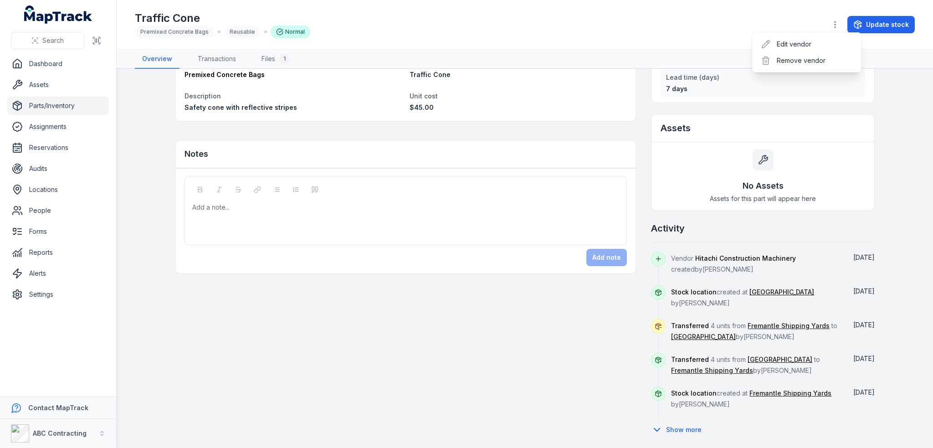
click at [543, 135] on div "Usage Trends ( 28 Days) Track usage trends over the last 28 days Usage Received…" at bounding box center [525, 2] width 700 height 874
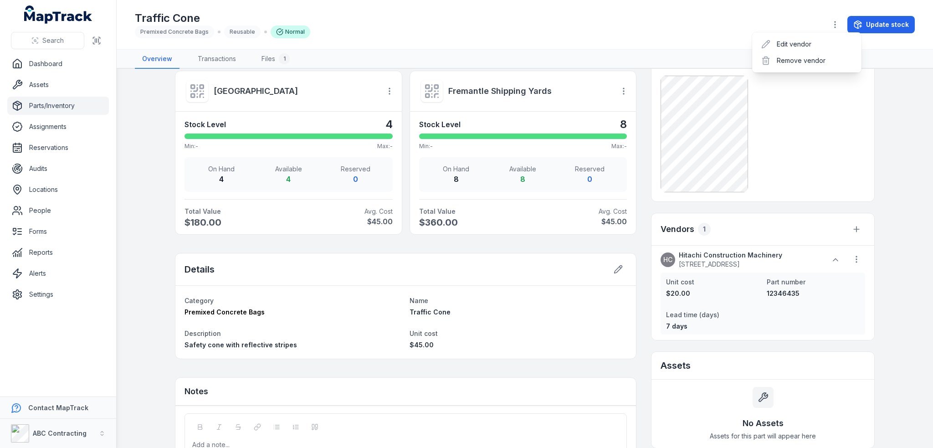
click at [543, 135] on div at bounding box center [523, 135] width 208 height 5
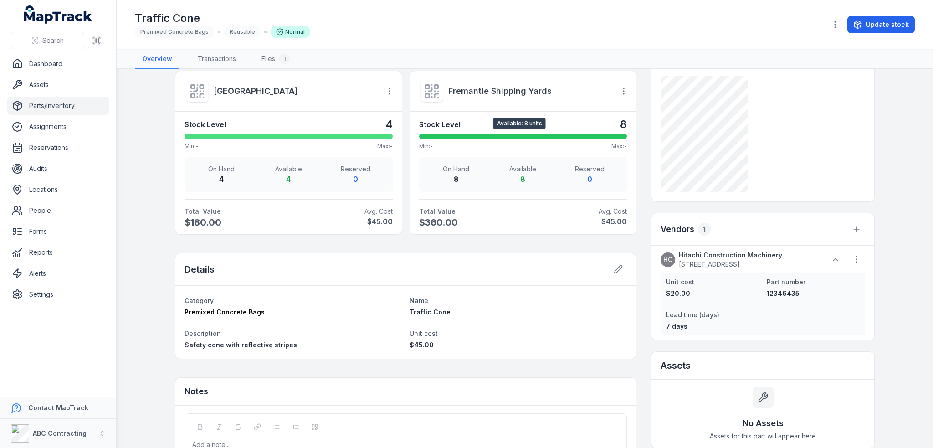
click at [543, 134] on div at bounding box center [523, 135] width 208 height 5
click at [621, 92] on icon "button" at bounding box center [623, 91] width 9 height 9
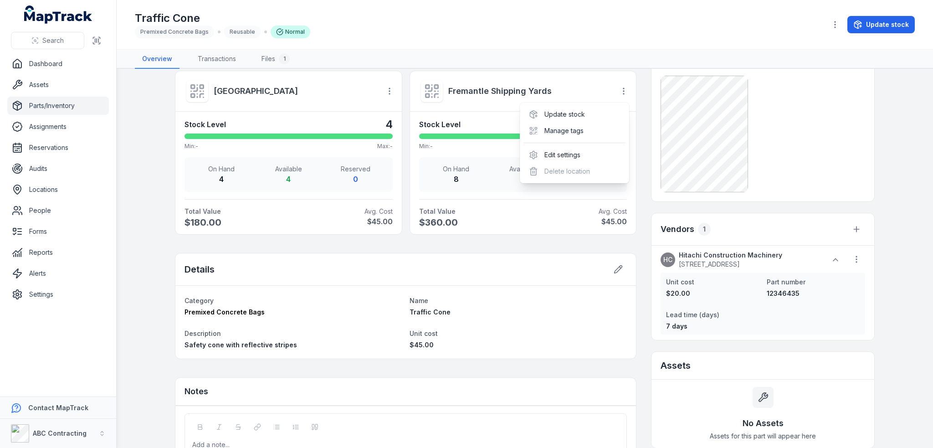
click at [902, 143] on main "Total Value $540.00 Available 12 On Hand 12 Reserved 0 Usage Trends ( 28 Days) …" at bounding box center [525, 258] width 816 height 379
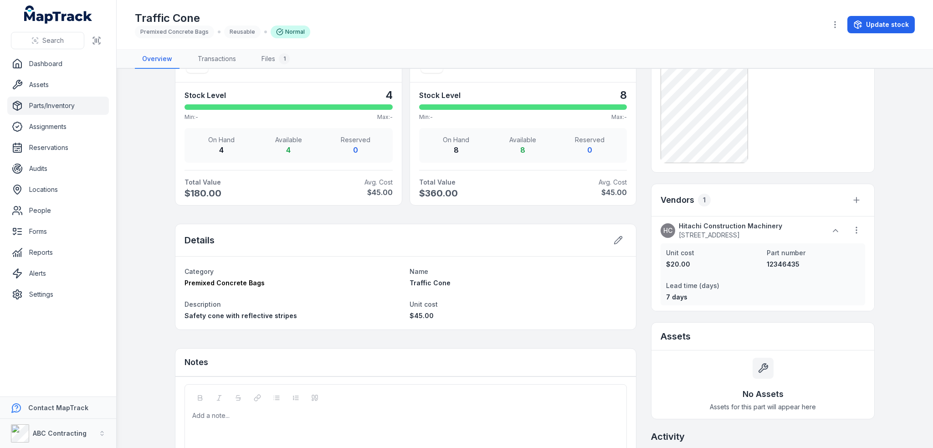
scroll to position [375, 0]
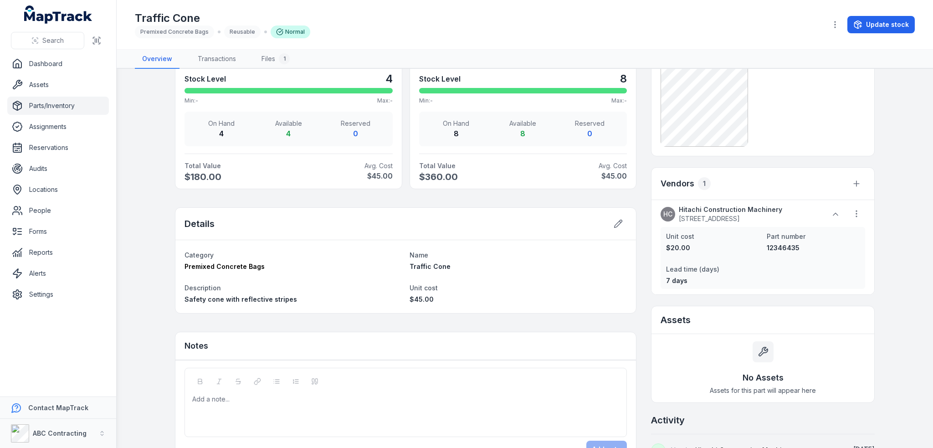
click at [574, 267] on div "Traffic Cone" at bounding box center [519, 266] width 218 height 9
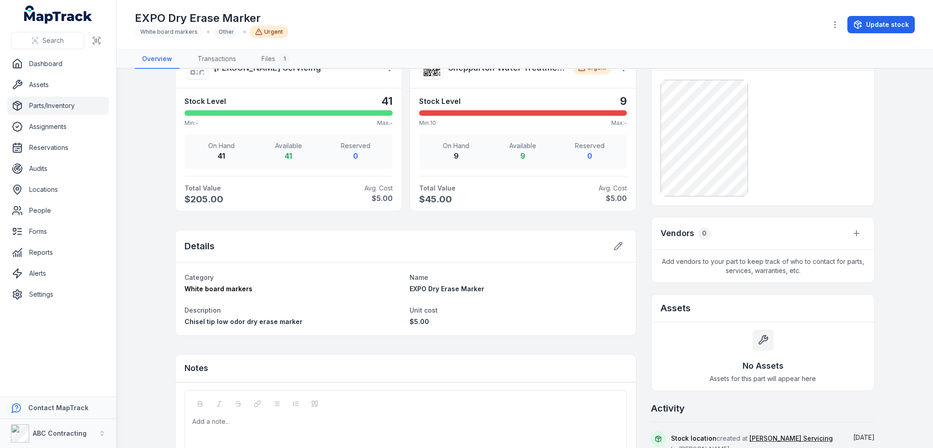
scroll to position [456, 0]
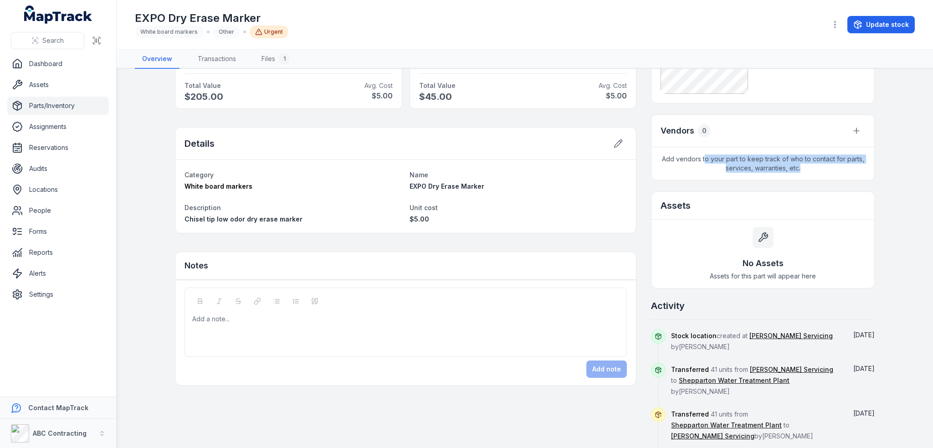
drag, startPoint x: 702, startPoint y: 159, endPoint x: 799, endPoint y: 164, distance: 96.7
click at [799, 164] on span "Add vendors to your part to keep track of who to contact for parts, services, w…" at bounding box center [762, 163] width 223 height 33
click at [631, 205] on div "Category White board markers Name EXPO Dry Erase Marker Description Chisel tip …" at bounding box center [405, 196] width 461 height 73
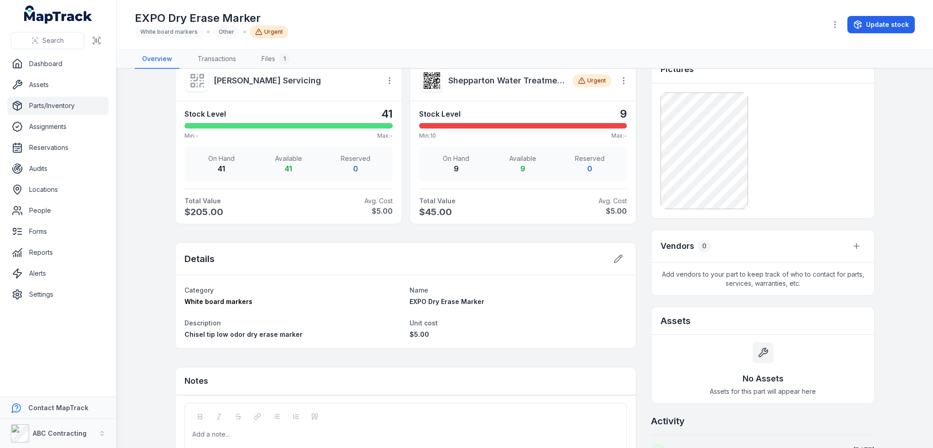
scroll to position [273, 0]
